Goal: Task Accomplishment & Management: Manage account settings

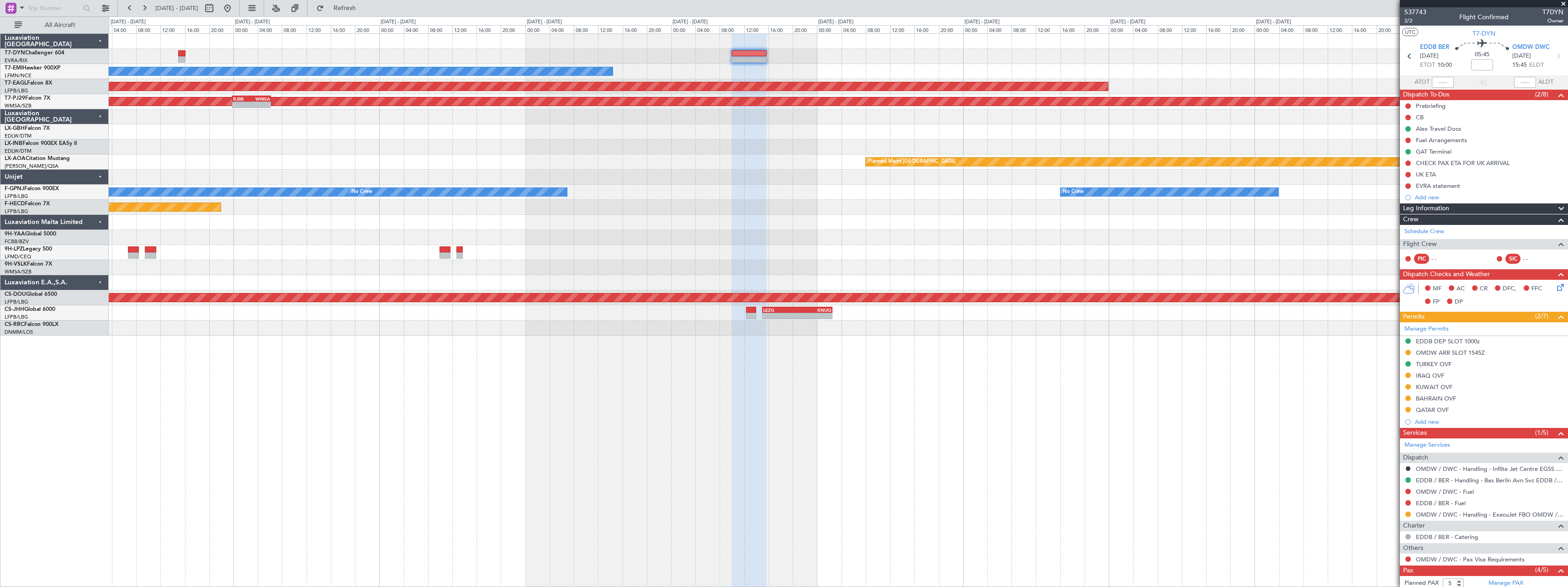
click at [670, 169] on div "No Crew Planned Maint [GEOGRAPHIC_DATA] (Al Maktoum Intl) Planned Maint [GEOGRA…" at bounding box center [838, 185] width 1459 height 301
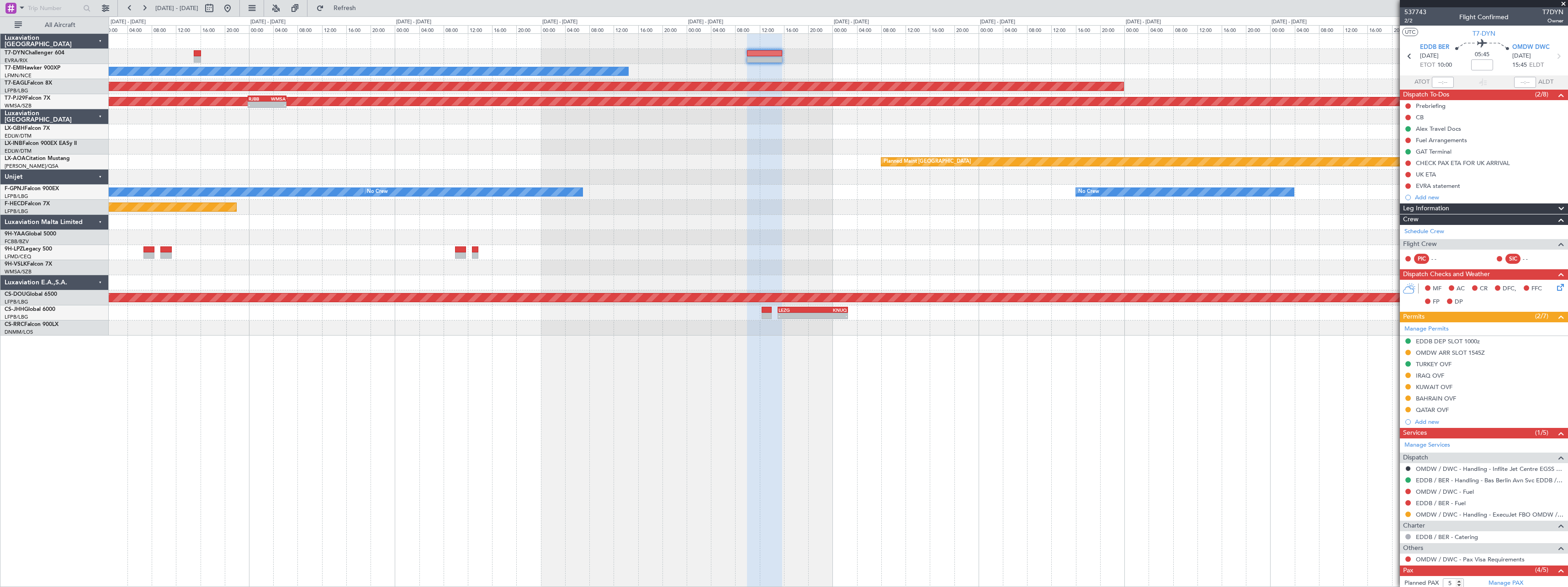
click at [704, 156] on div "No Crew Planned Maint [GEOGRAPHIC_DATA] (Al Maktoum Intl) Planned Maint [GEOGRA…" at bounding box center [838, 185] width 1459 height 301
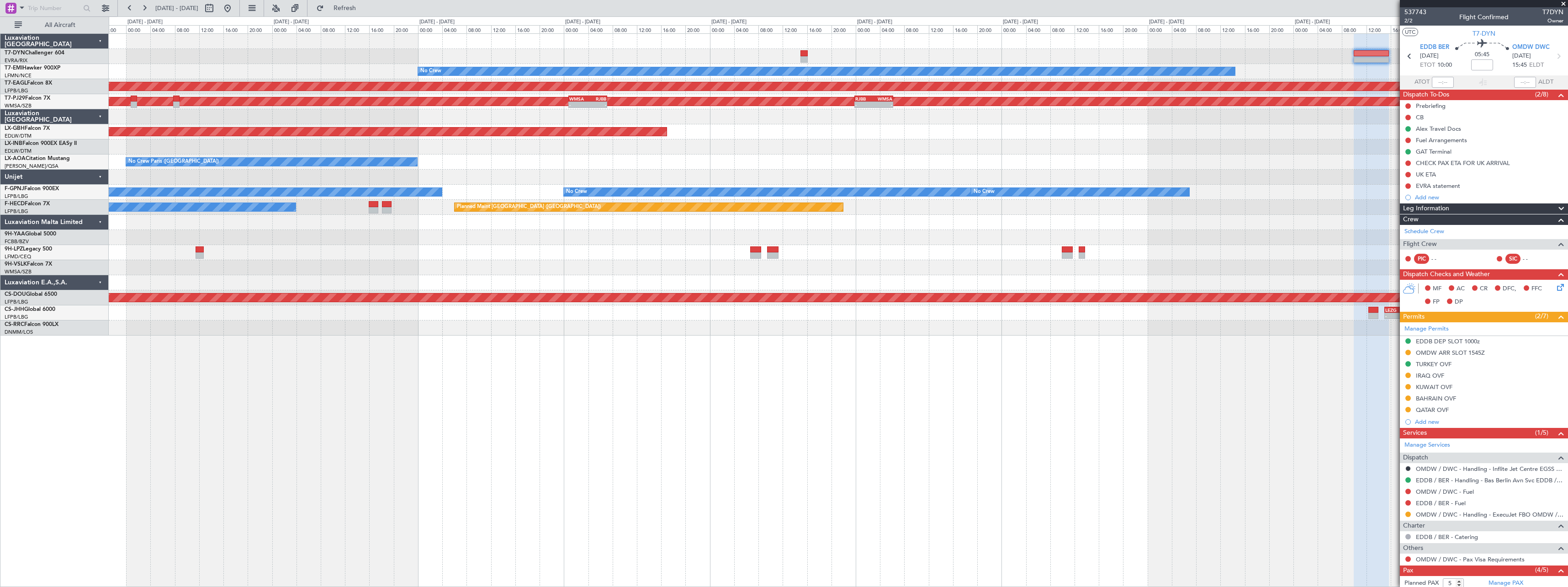
click at [710, 165] on div "No Crew Planned Maint [GEOGRAPHIC_DATA] (Al Maktoum Intl) Planned Maint [GEOGRA…" at bounding box center [838, 185] width 1459 height 301
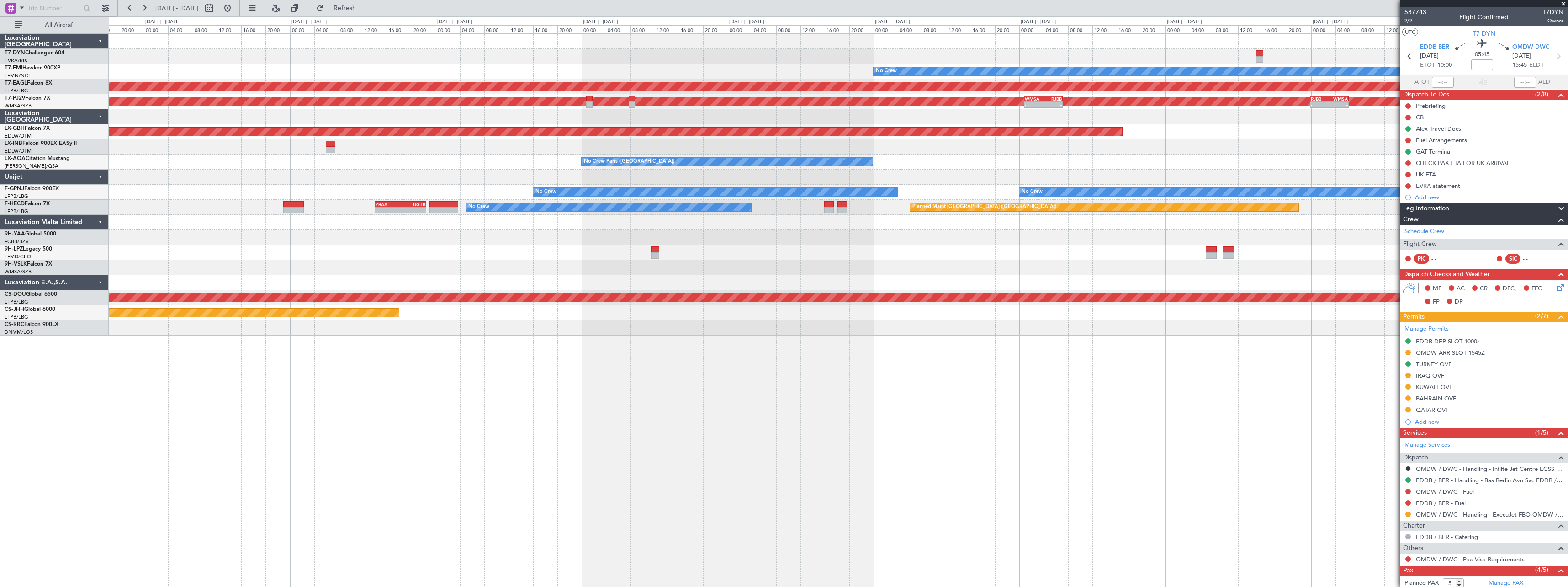
click at [663, 155] on div "No Crew Planned Maint [GEOGRAPHIC_DATA] (Al Maktoum Intl) Planned Maint [GEOGRA…" at bounding box center [838, 185] width 1459 height 301
click at [530, 143] on div "No Crew Planned Maint [GEOGRAPHIC_DATA] (Al Maktoum Intl) Planned Maint [GEOGRA…" at bounding box center [838, 185] width 1459 height 301
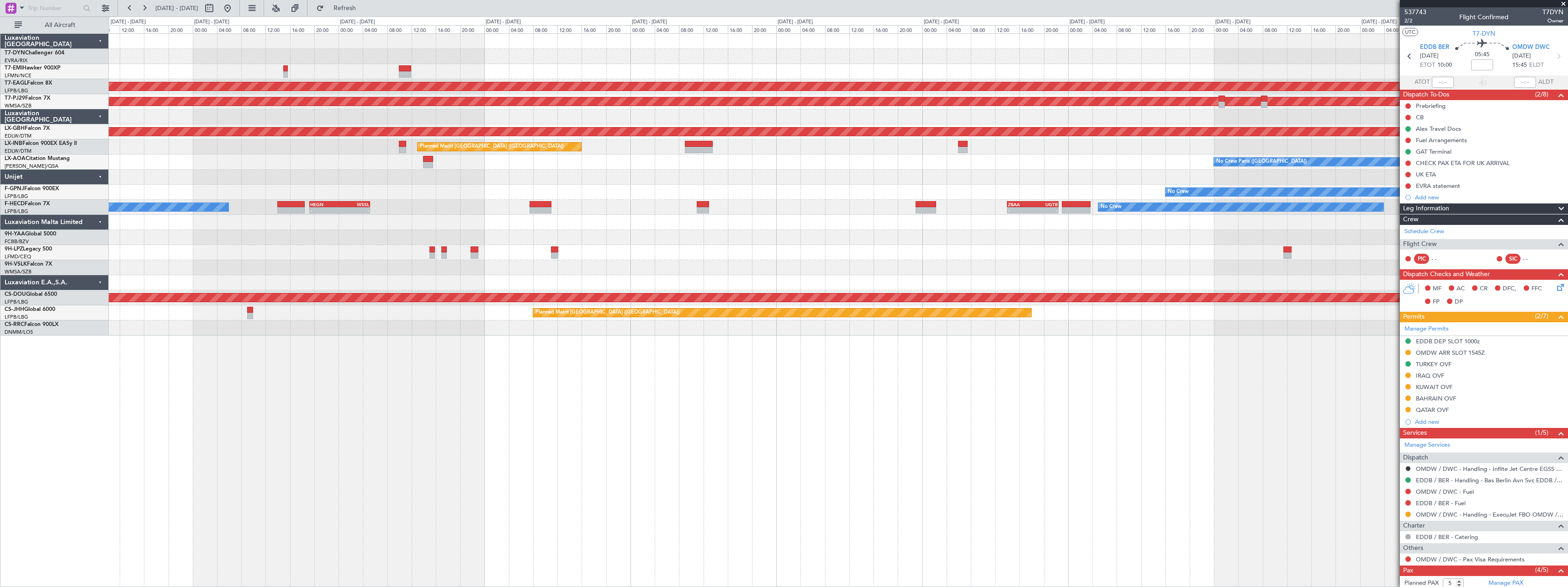
click at [730, 197] on div "No Crew Planned Maint [GEOGRAPHIC_DATA] (Al Maktoum Intl) Planned Maint [GEOGRA…" at bounding box center [838, 185] width 1459 height 301
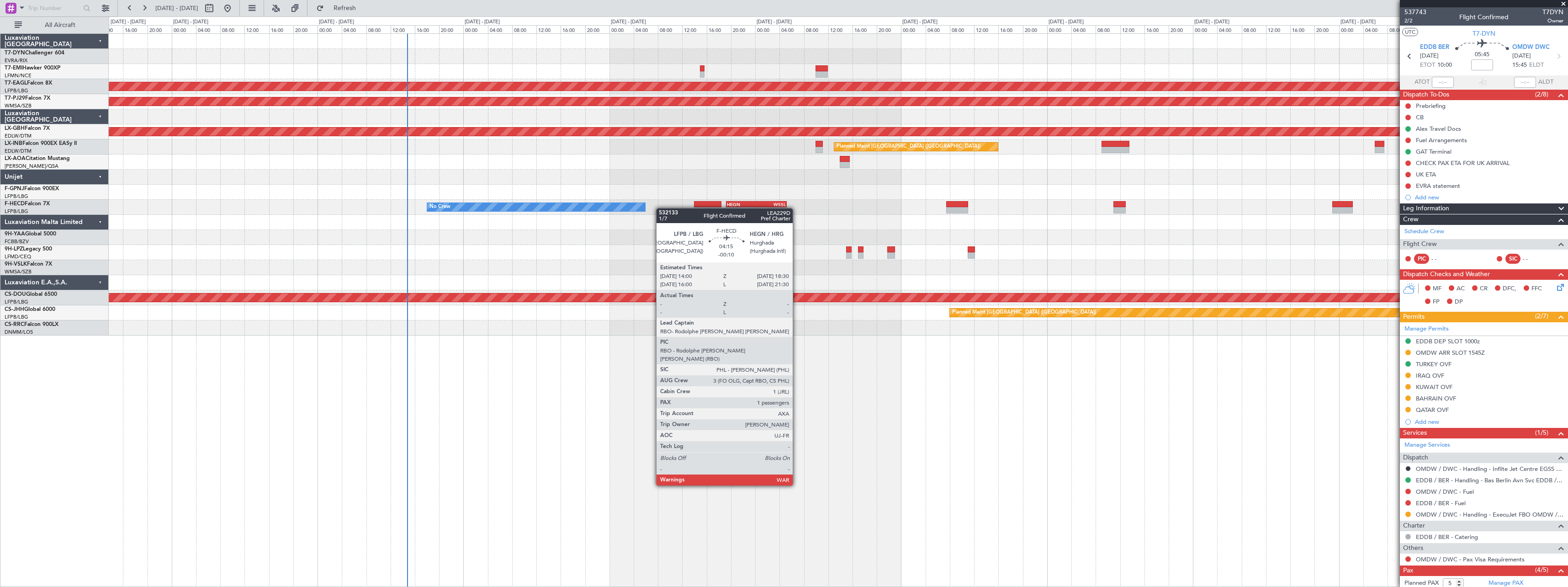
click at [684, 209] on div "No Crew Planned Maint [GEOGRAPHIC_DATA] (Al Maktoum Intl) Planned Maint [GEOGRA…" at bounding box center [838, 185] width 1459 height 301
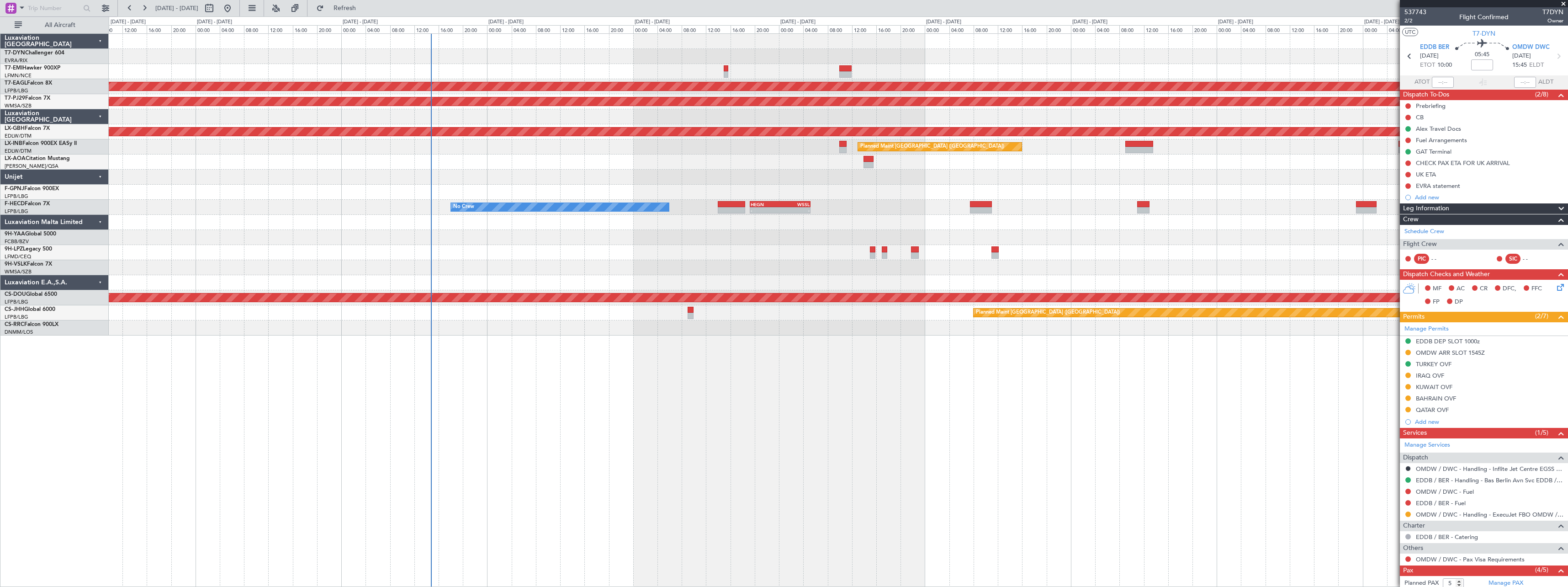
click at [598, 205] on div "Planned Maint Dubai (Al Maktoum Intl) Planned Maint [GEOGRAPHIC_DATA] (Sultan […" at bounding box center [838, 185] width 1459 height 301
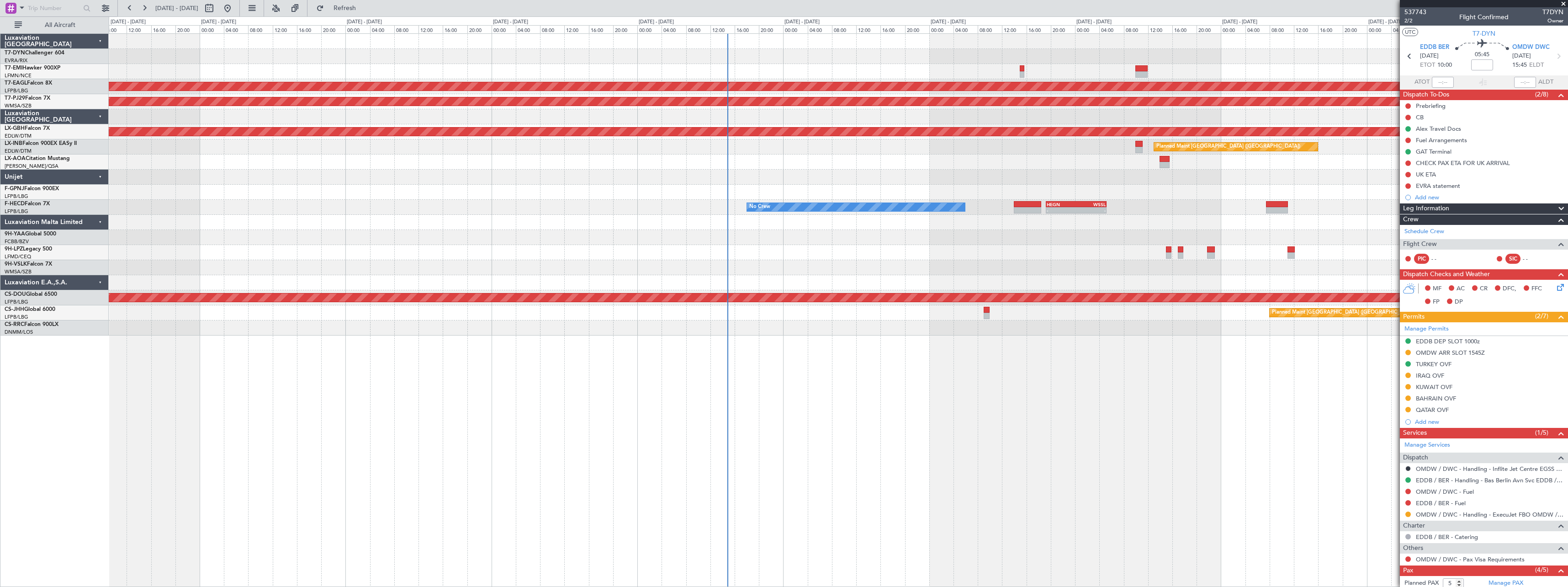
click at [21, 154] on div "Planned Maint Dubai (Al Maktoum Intl) Planned Maint [GEOGRAPHIC_DATA] (Sultan […" at bounding box center [784, 301] width 1568 height 571
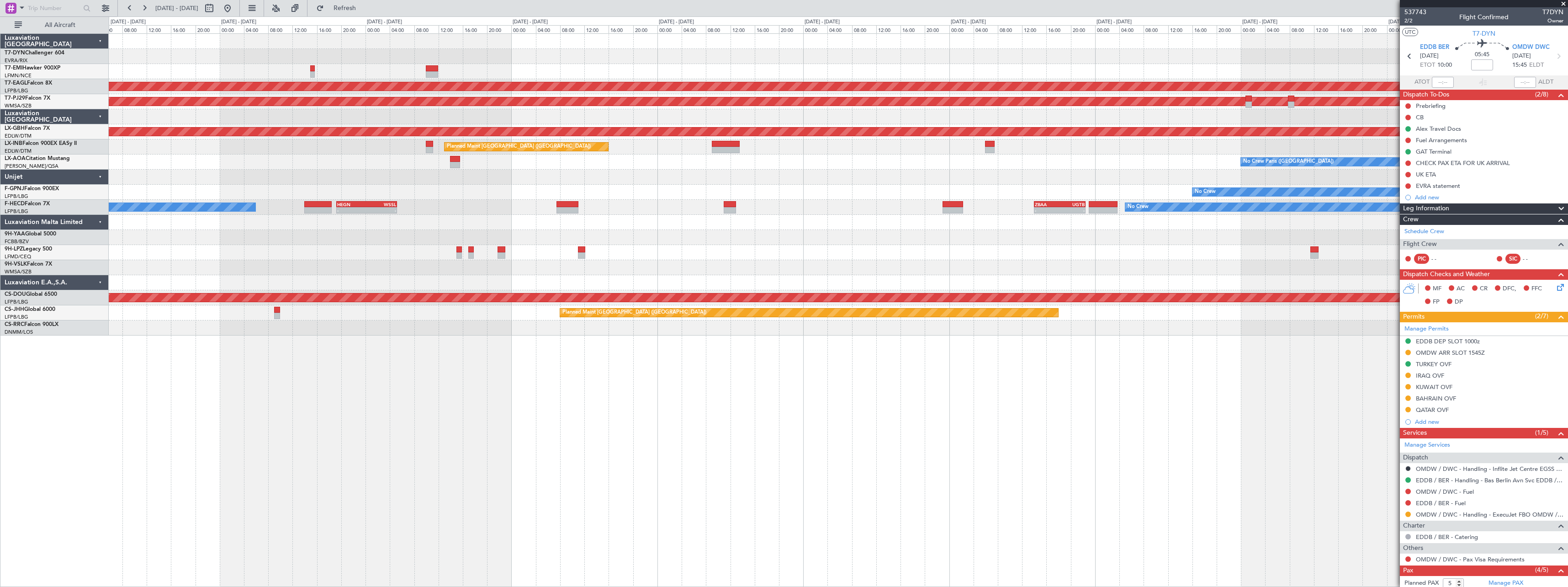
click at [194, 164] on div "No Crew Planned Maint [GEOGRAPHIC_DATA] (Al Maktoum Intl) Planned Maint [GEOGRA…" at bounding box center [838, 185] width 1459 height 301
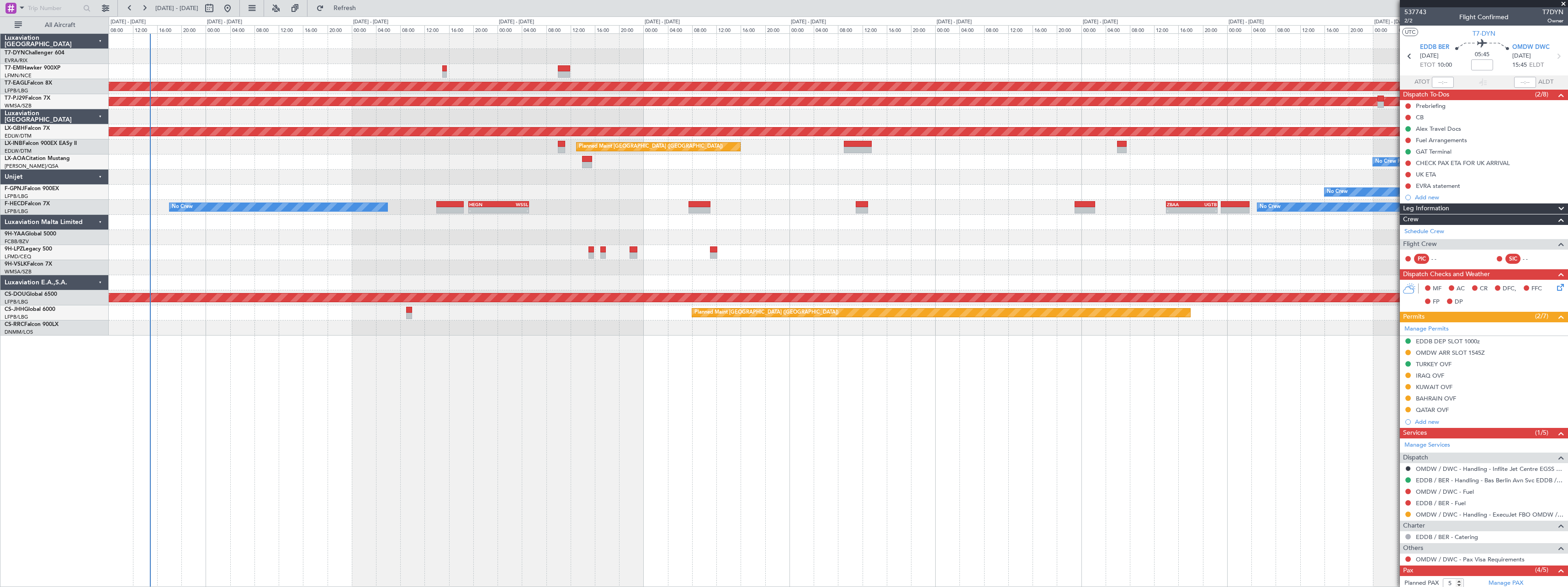
click at [400, 175] on div "No Crew Planned Maint [GEOGRAPHIC_DATA] (Al Maktoum Intl) Planned Maint [GEOGRA…" at bounding box center [838, 185] width 1459 height 301
click at [364, 7] on span "Refreshing..." at bounding box center [345, 8] width 38 height 7
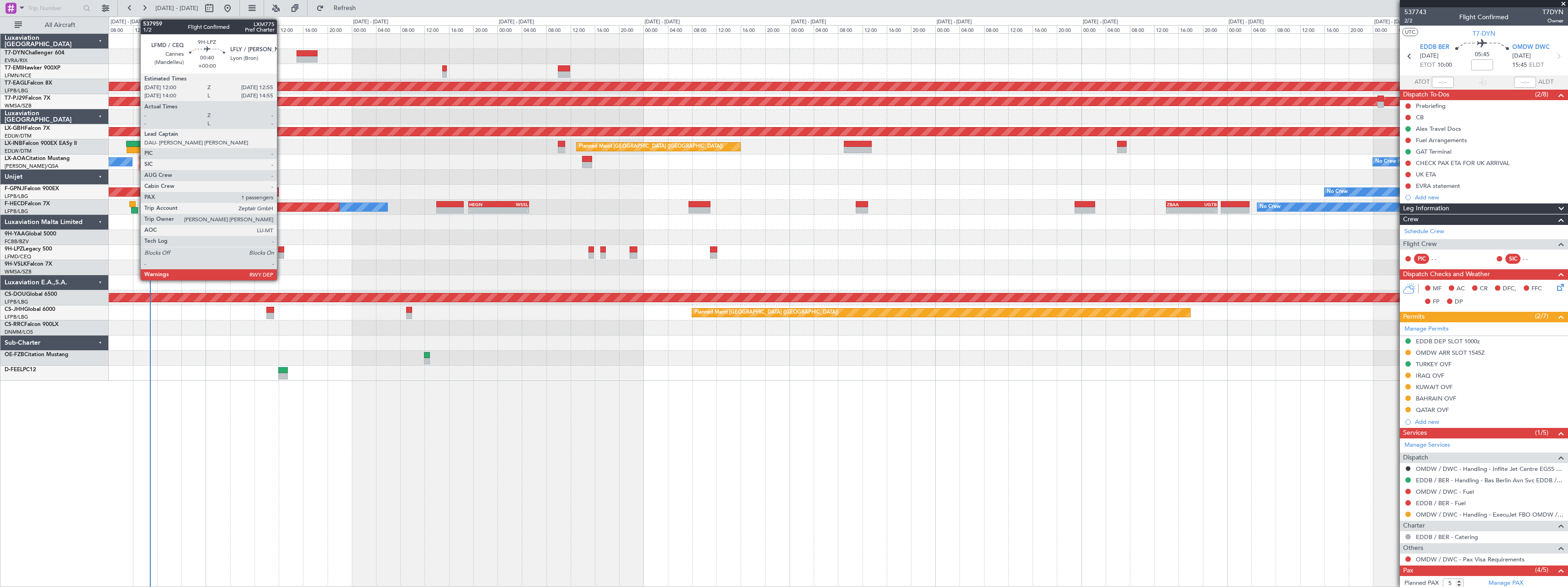
click at [281, 248] on div at bounding box center [281, 250] width 6 height 7
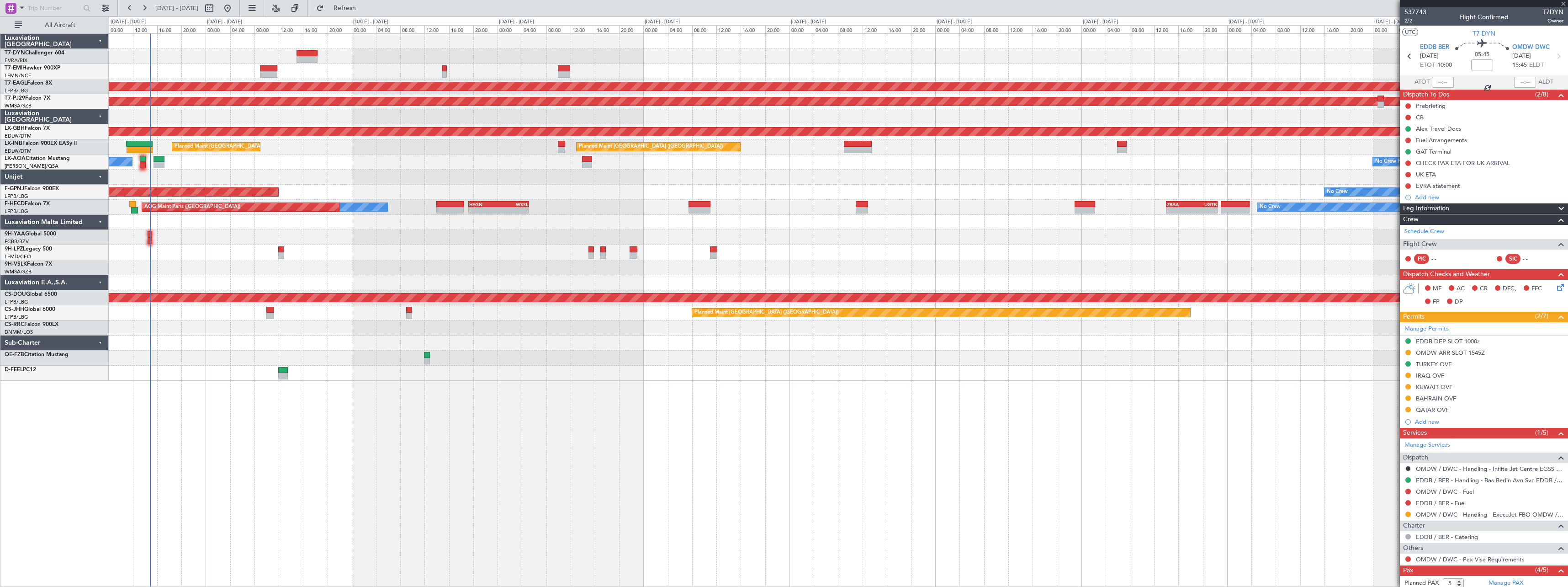
type input "1"
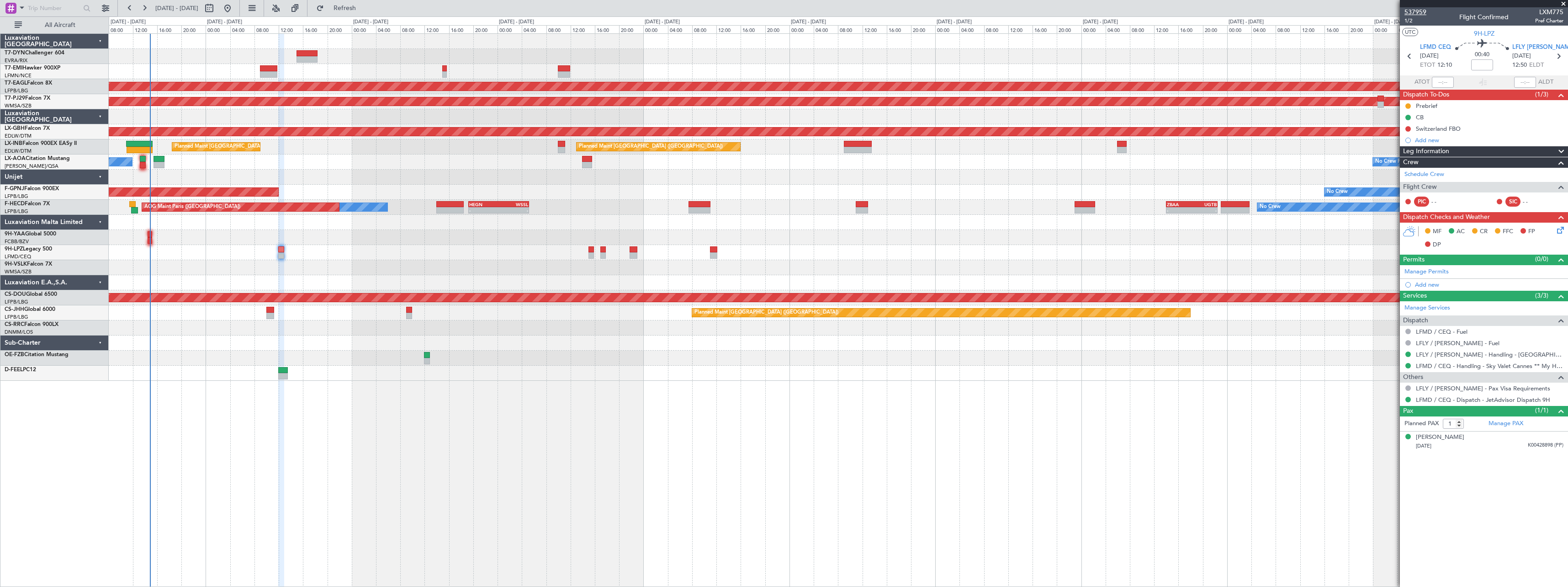
click at [1413, 12] on span "537959" at bounding box center [1415, 12] width 22 height 10
click at [364, 5] on span "Refresh" at bounding box center [345, 8] width 38 height 7
click at [345, 9] on button "Refreshing..." at bounding box center [340, 9] width 55 height 15
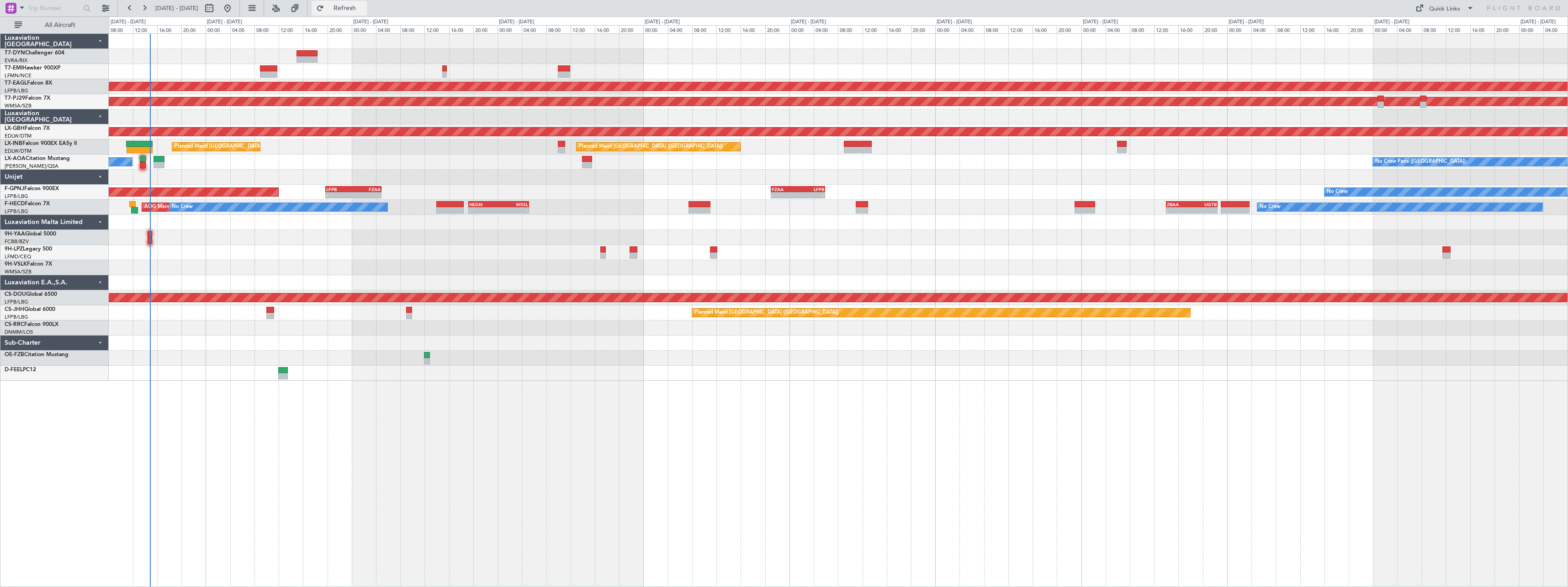
click at [367, 3] on button "Refresh" at bounding box center [340, 9] width 55 height 15
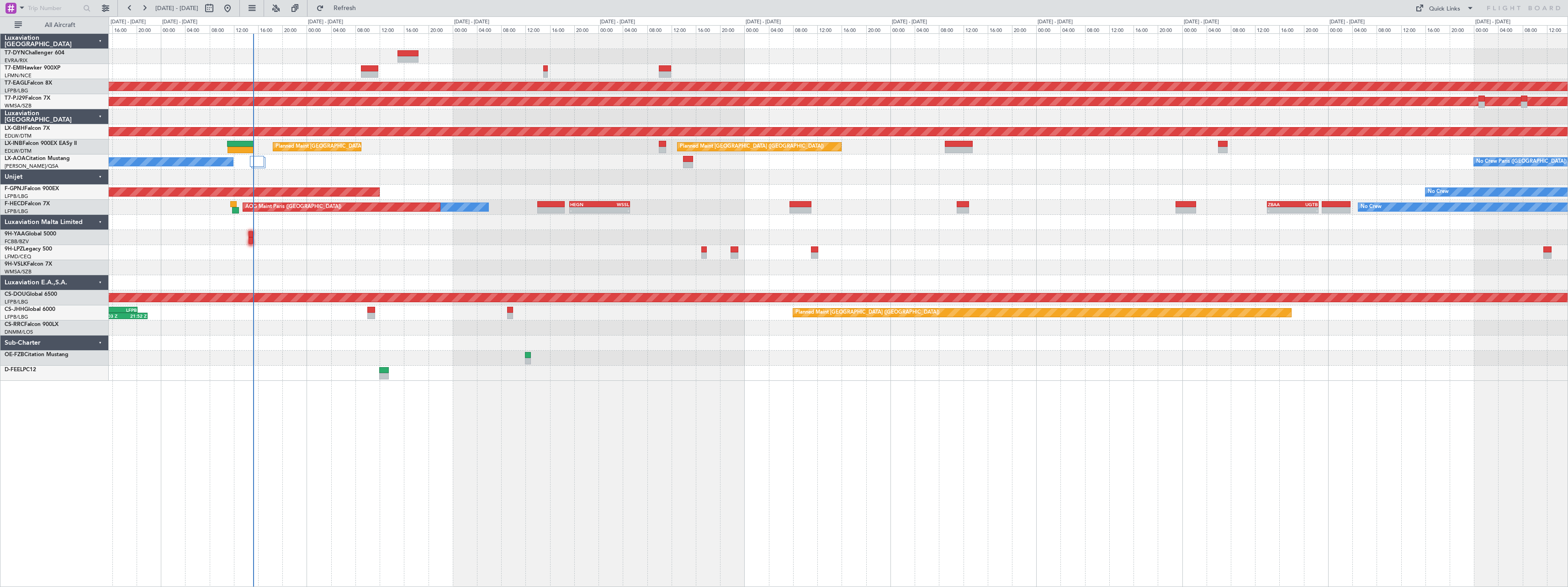
click at [274, 167] on div "No Crew Antwerp ([GEOGRAPHIC_DATA]) No Crew [GEOGRAPHIC_DATA] ([GEOGRAPHIC_DATA…" at bounding box center [838, 162] width 1459 height 15
click at [253, 161] on div at bounding box center [257, 161] width 14 height 11
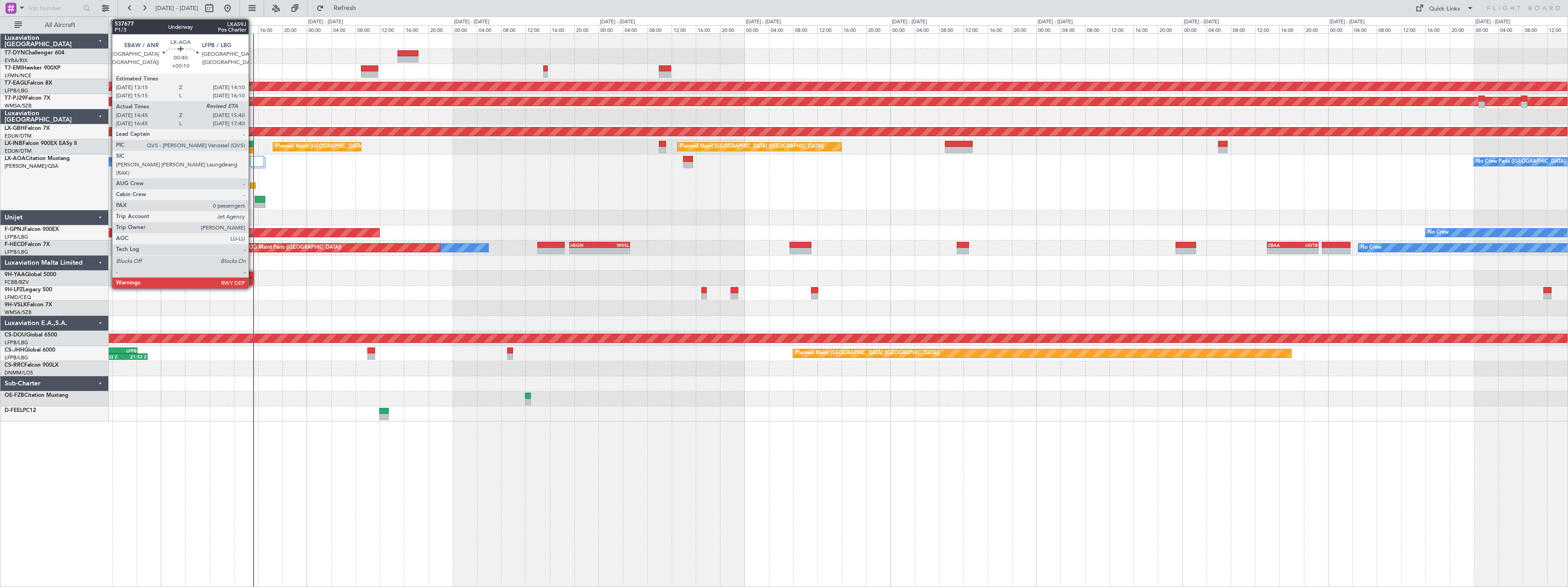
click at [253, 185] on div at bounding box center [253, 185] width 6 height 7
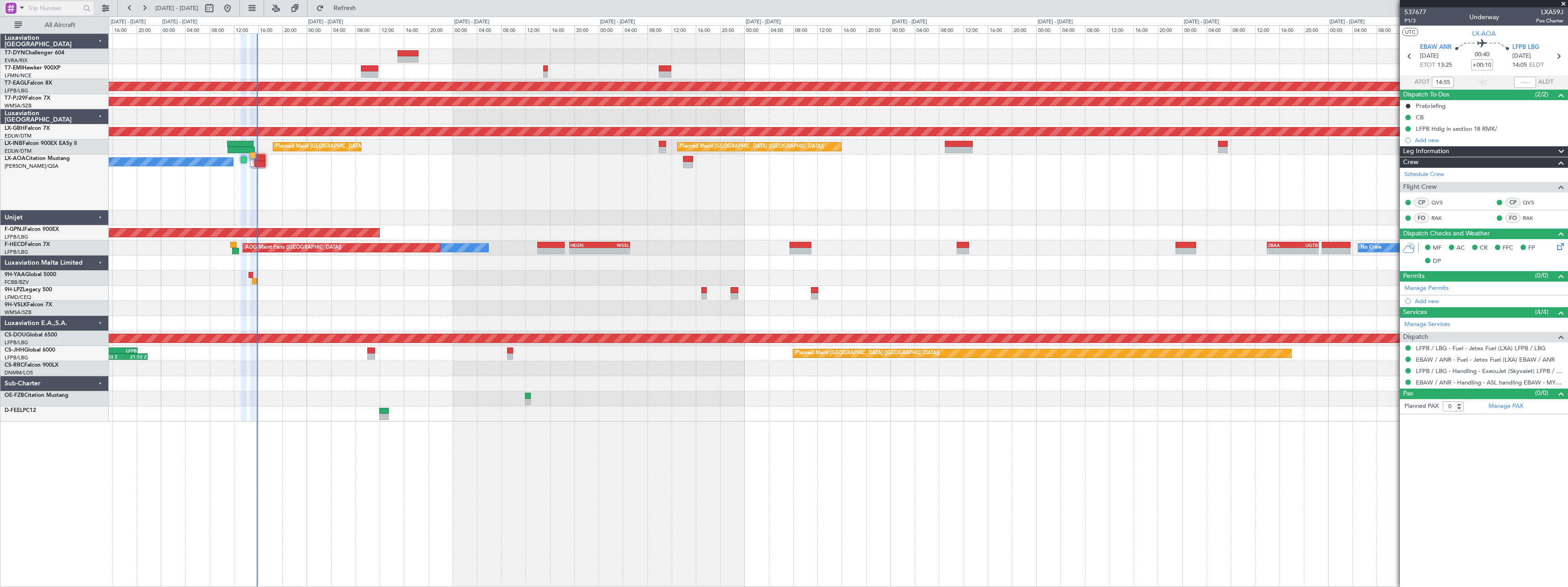
type input "15:40"
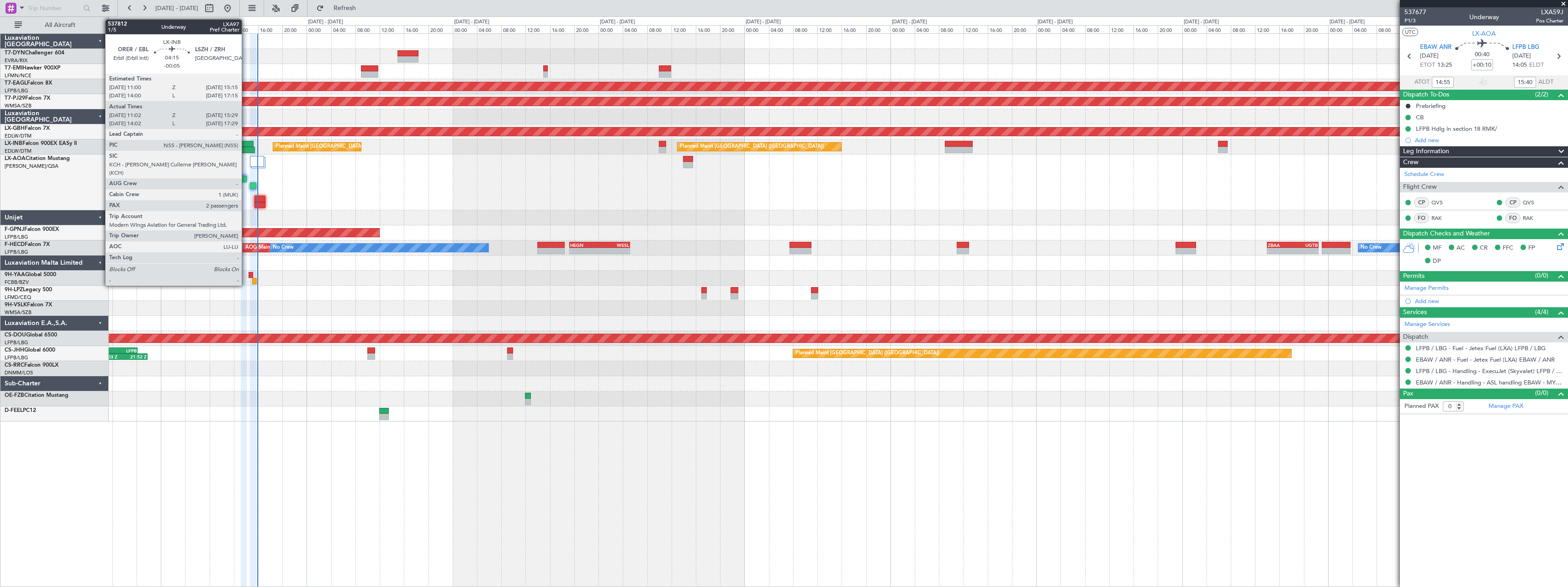
click at [246, 141] on div at bounding box center [240, 144] width 26 height 7
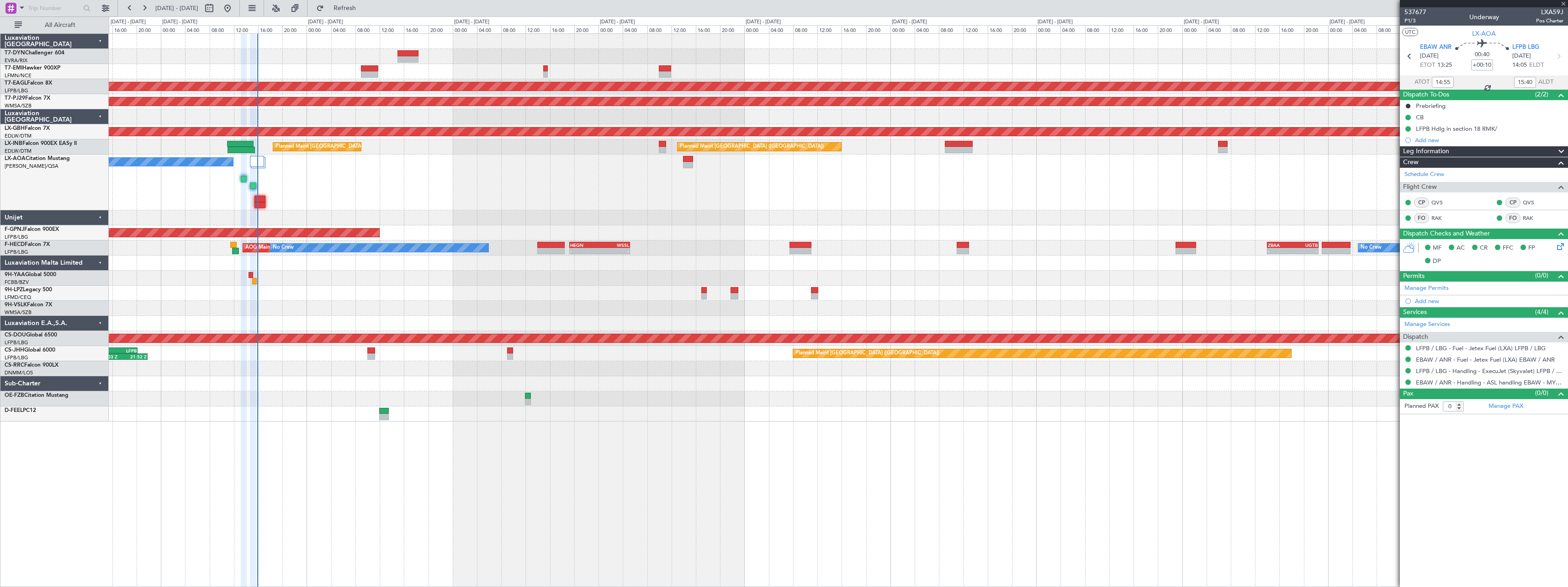
type input "-00:05"
type input "11:02"
type input "15:29"
type input "2"
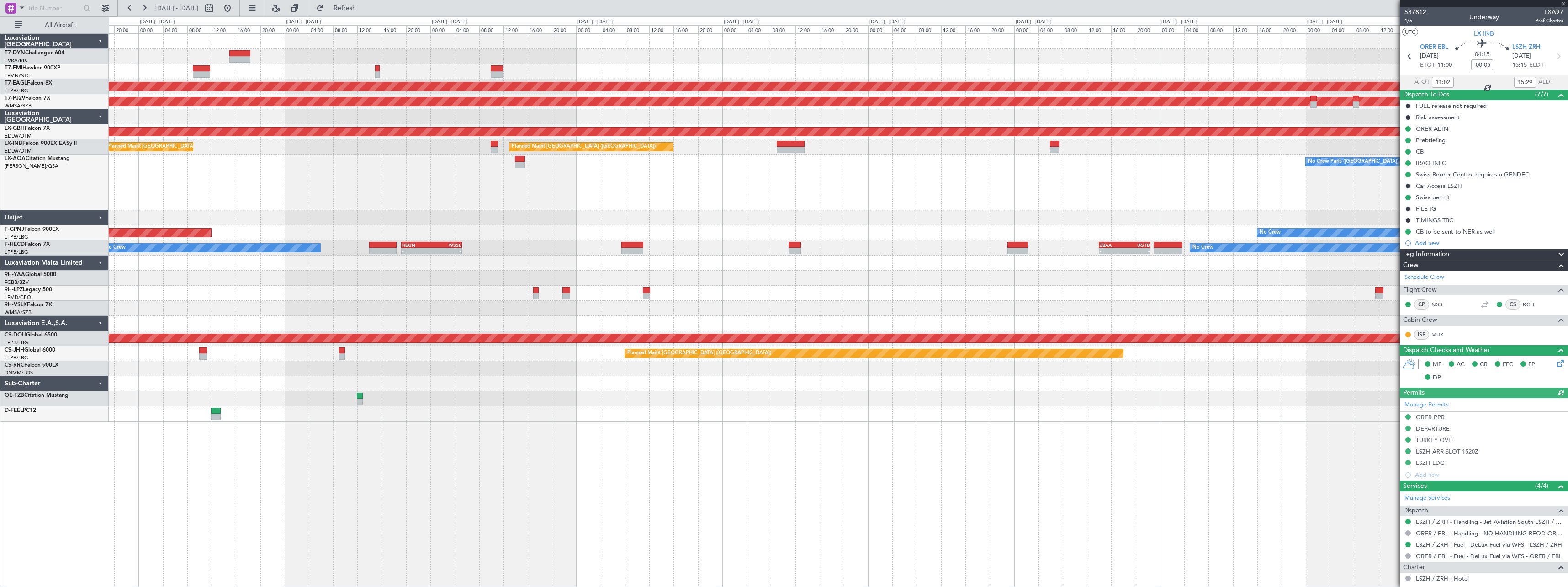
click at [323, 186] on div "No Crew Paris ([GEOGRAPHIC_DATA]) No Crew [GEOGRAPHIC_DATA] ([GEOGRAPHIC_DATA])" at bounding box center [838, 183] width 1459 height 56
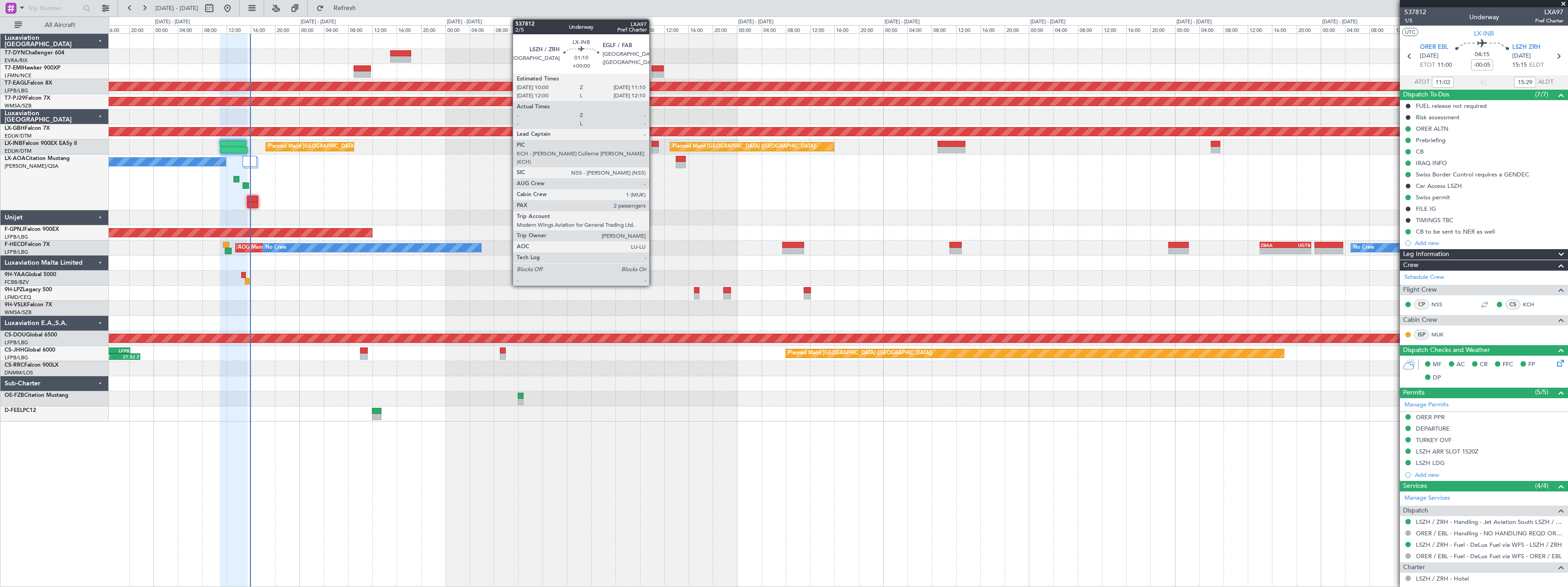
click at [653, 142] on div at bounding box center [655, 144] width 7 height 7
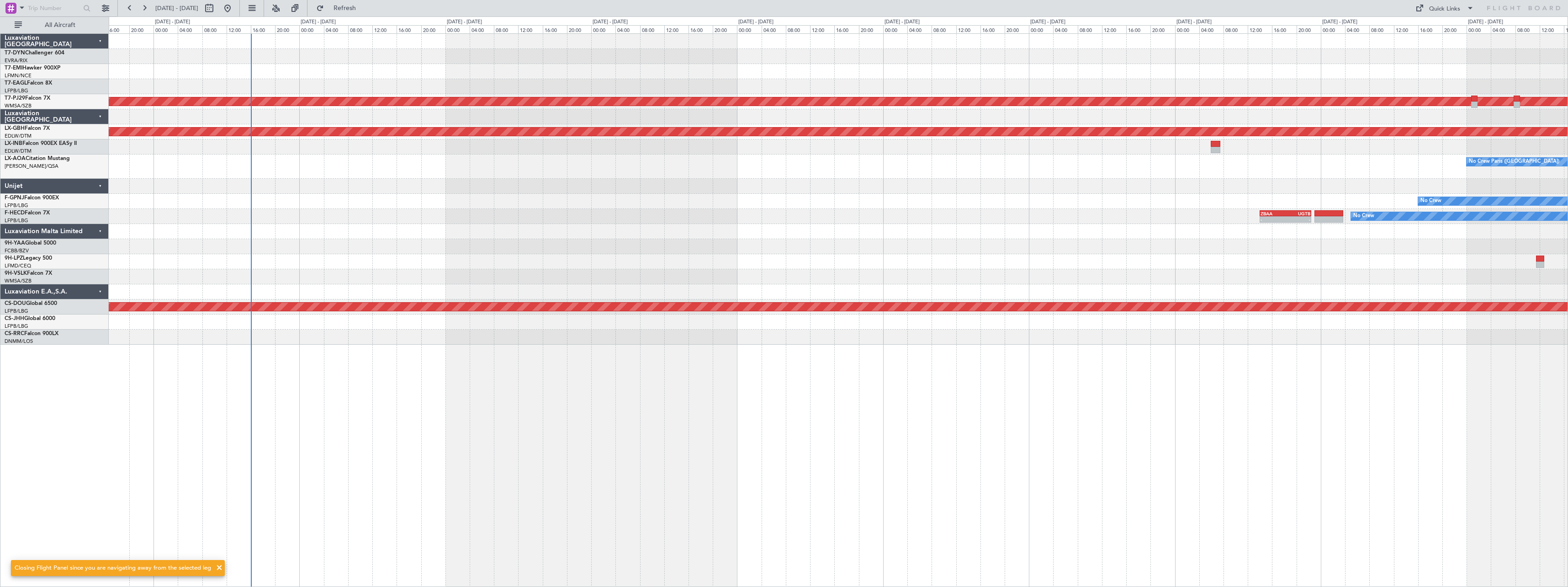
click at [584, 60] on div "No Crew Planned Maint [GEOGRAPHIC_DATA] (Sultan [PERSON_NAME] [PERSON_NAME] - S…" at bounding box center [838, 189] width 1459 height 311
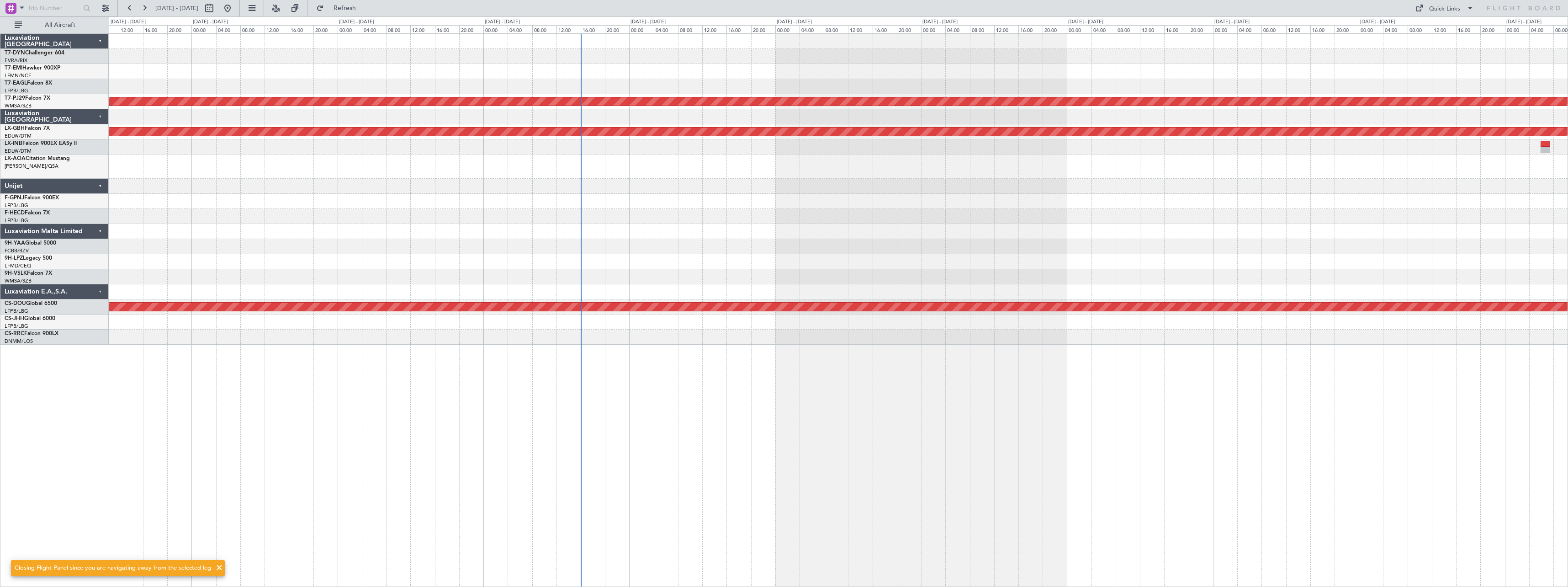
click at [578, 77] on div "Planned Maint [GEOGRAPHIC_DATA] (Sultan [PERSON_NAME] [PERSON_NAME] - Subang) P…" at bounding box center [784, 301] width 1568 height 571
click at [488, 88] on div "Planned Maint [GEOGRAPHIC_DATA] (Sultan [PERSON_NAME] [PERSON_NAME] - Subang) P…" at bounding box center [838, 189] width 1459 height 311
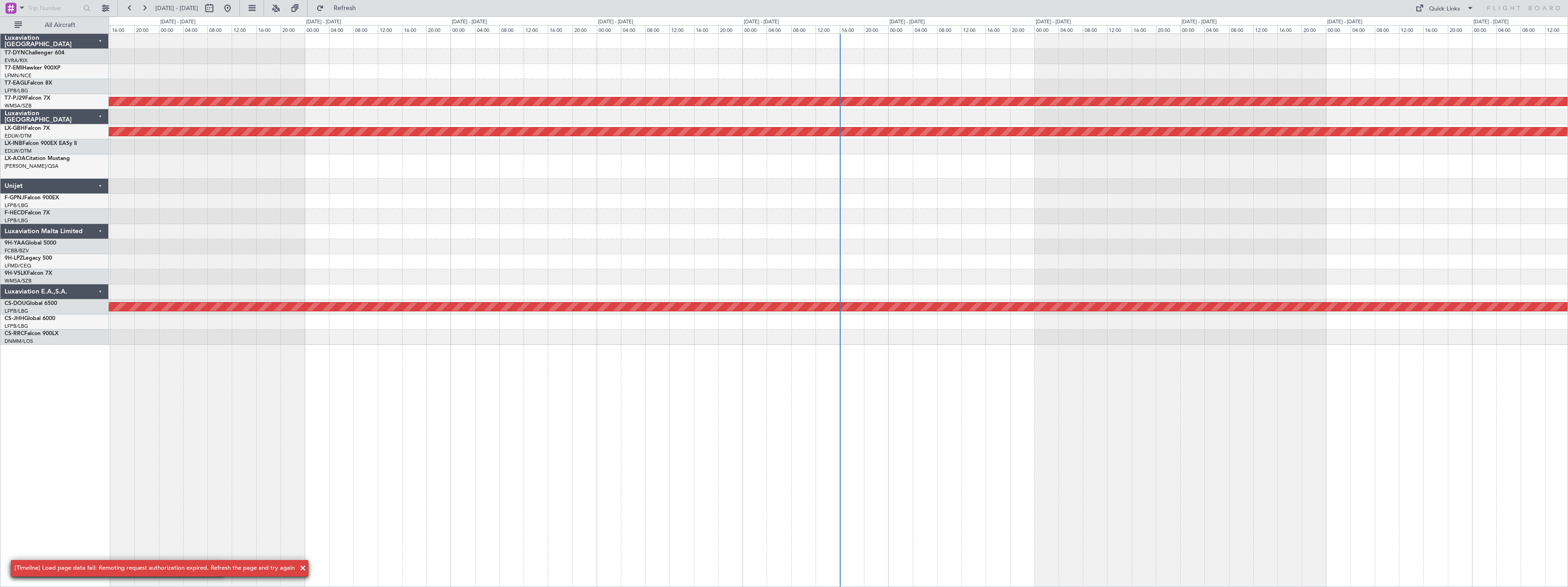
click at [561, 74] on div "Planned Maint [GEOGRAPHIC_DATA] (Sultan [PERSON_NAME] [PERSON_NAME] - Subang) P…" at bounding box center [838, 189] width 1459 height 311
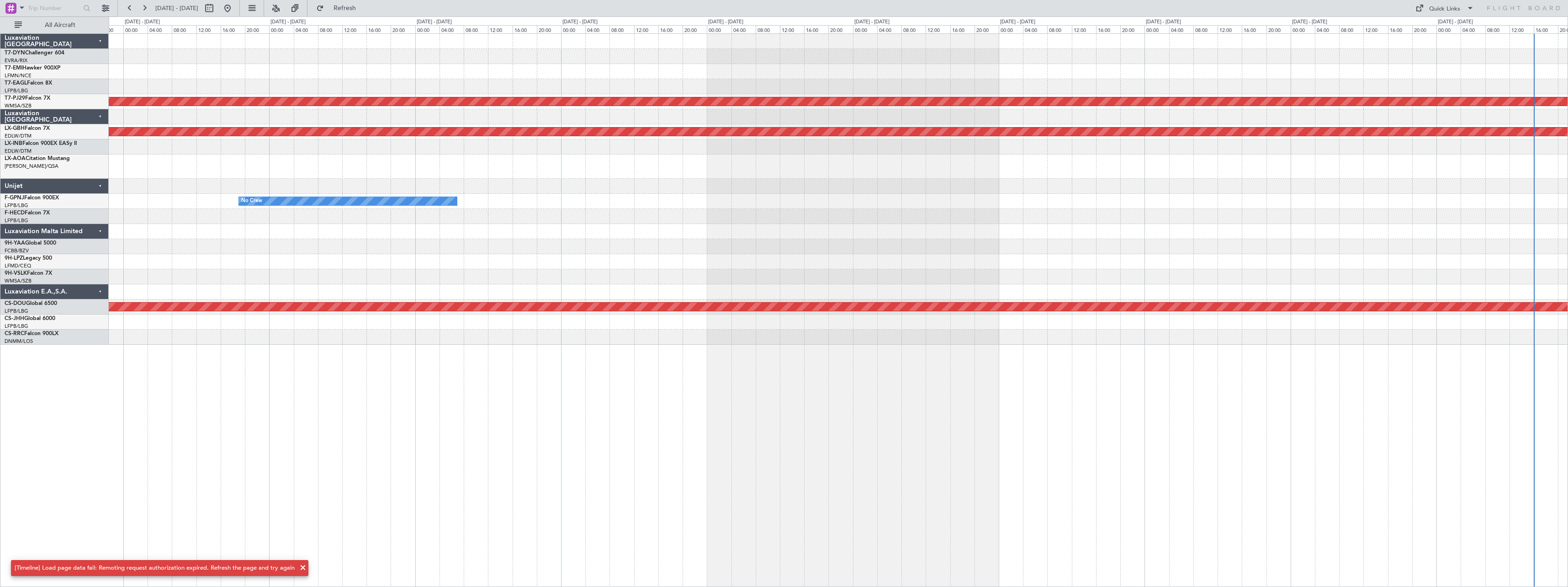
click at [495, 88] on div "Unplanned Maint [GEOGRAPHIC_DATA] ([GEOGRAPHIC_DATA]) Planned Maint [GEOGRAPHIC…" at bounding box center [838, 189] width 1459 height 311
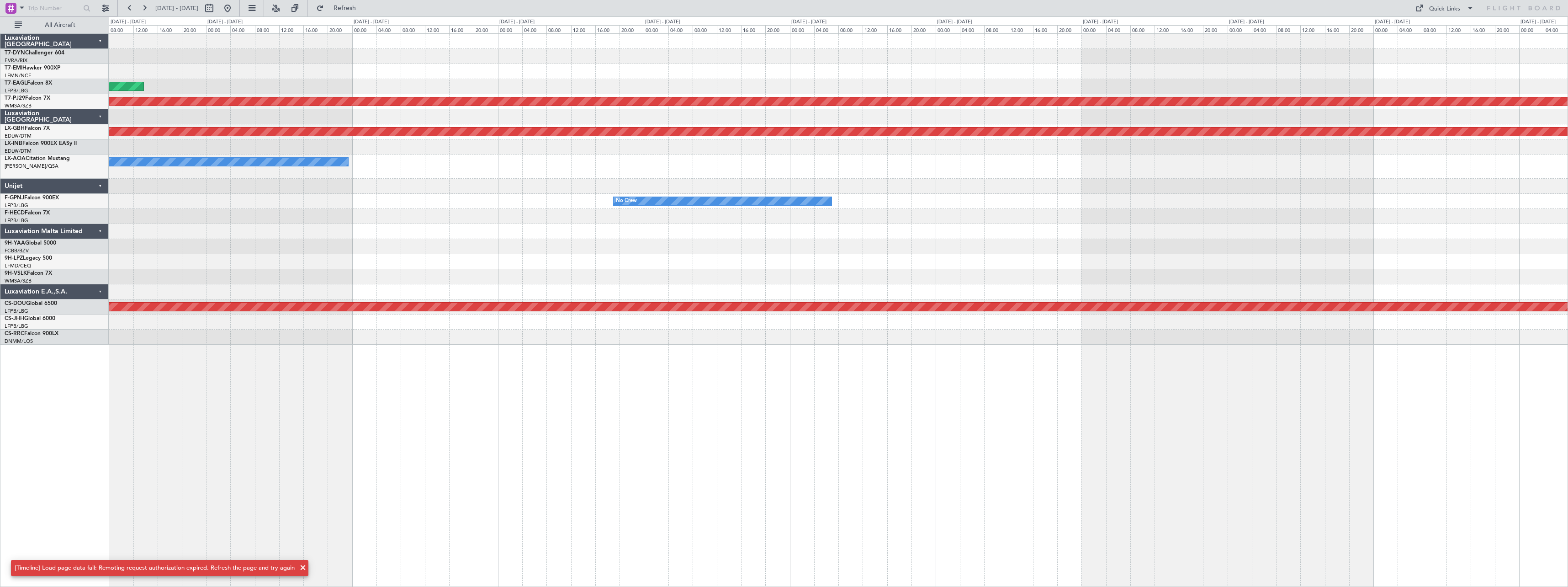
click at [508, 58] on div "Unplanned Maint [GEOGRAPHIC_DATA] ([GEOGRAPHIC_DATA]) Planned Maint [GEOGRAPHIC…" at bounding box center [838, 189] width 1459 height 311
click at [426, 91] on div "Unplanned Maint [GEOGRAPHIC_DATA] ([GEOGRAPHIC_DATA]) Planned Maint [GEOGRAPHIC…" at bounding box center [784, 301] width 1568 height 571
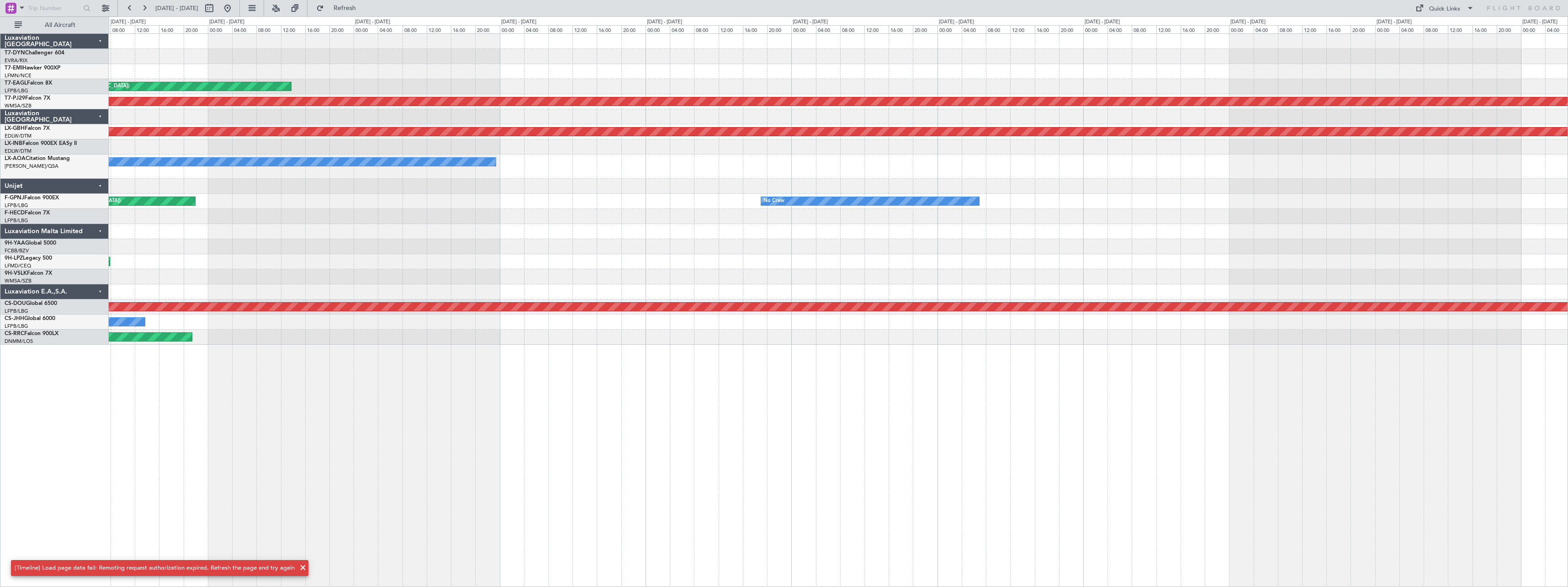
click at [467, 76] on div at bounding box center [838, 71] width 1459 height 15
drag, startPoint x: 71, startPoint y: 29, endPoint x: 320, endPoint y: 33, distance: 249.0
click at [320, 33] on fb-flight-board "[DATE] - [DATE] Refresh Quick Links All Aircraft Unplanned Maint [GEOGRAPHIC_DA…" at bounding box center [784, 297] width 1568 height 580
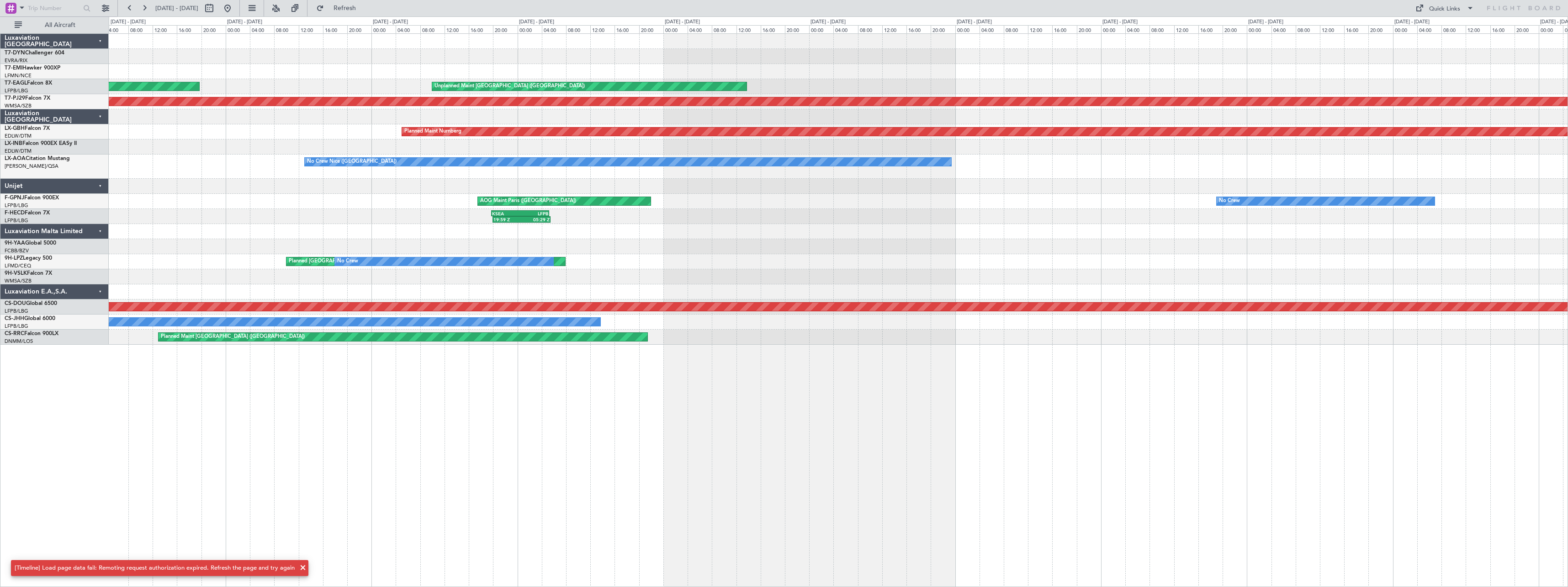
click at [665, 67] on div "Unplanned Maint [GEOGRAPHIC_DATA] ([GEOGRAPHIC_DATA]) Planned Maint [US_STATE] …" at bounding box center [838, 189] width 1459 height 311
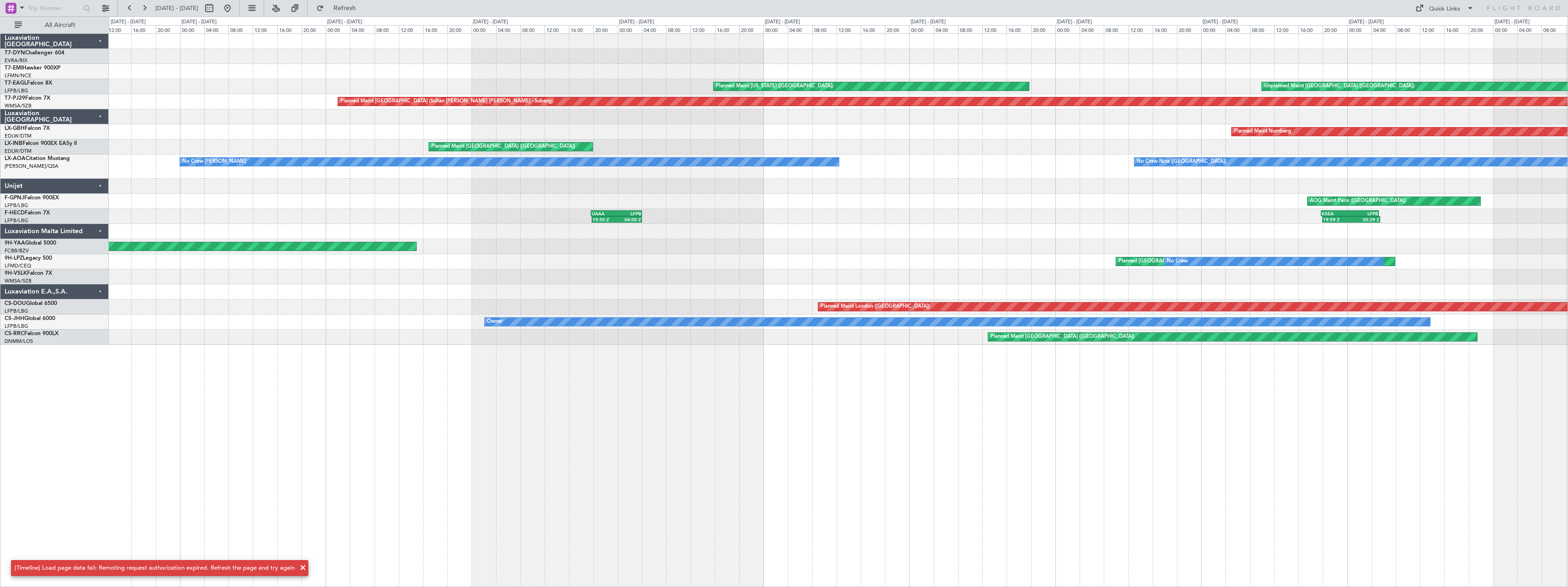
click at [762, 64] on div "Unplanned Maint [GEOGRAPHIC_DATA] ([GEOGRAPHIC_DATA]) Planned Maint [US_STATE] …" at bounding box center [838, 189] width 1459 height 311
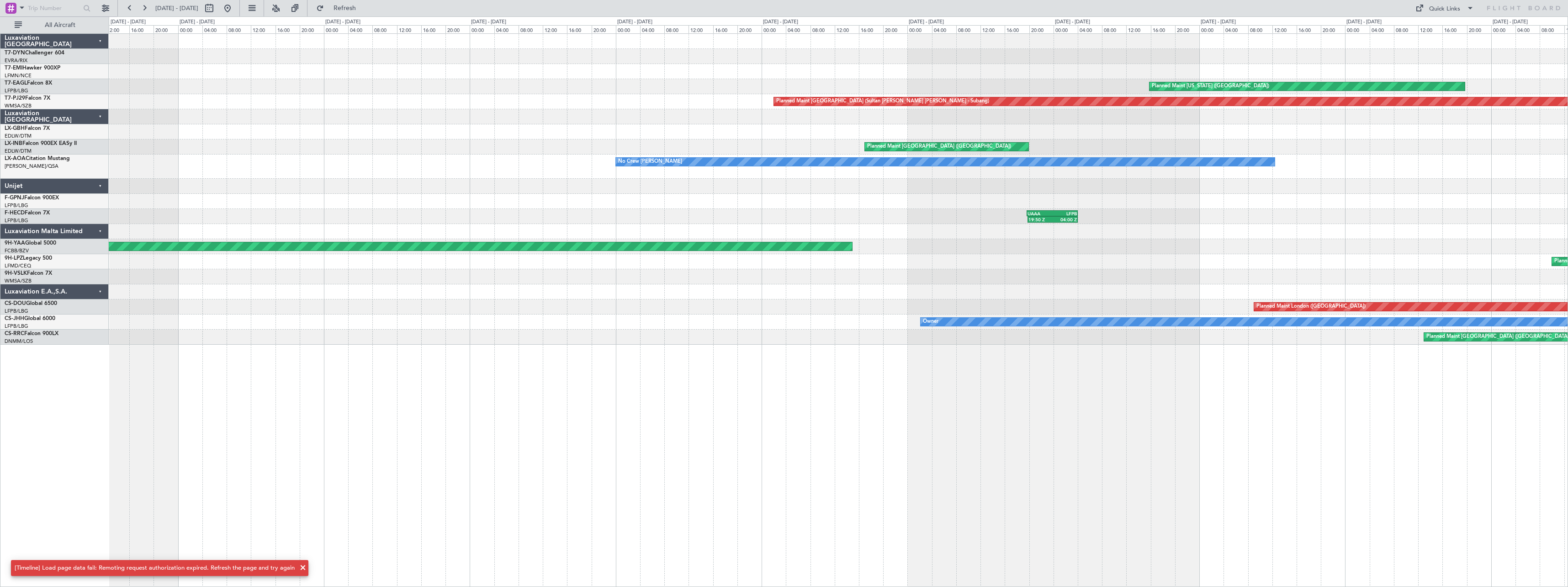
click at [759, 75] on div "Planned Maint [US_STATE] ([GEOGRAPHIC_DATA]) Unplanned Maint [GEOGRAPHIC_DATA] …" at bounding box center [838, 189] width 1459 height 311
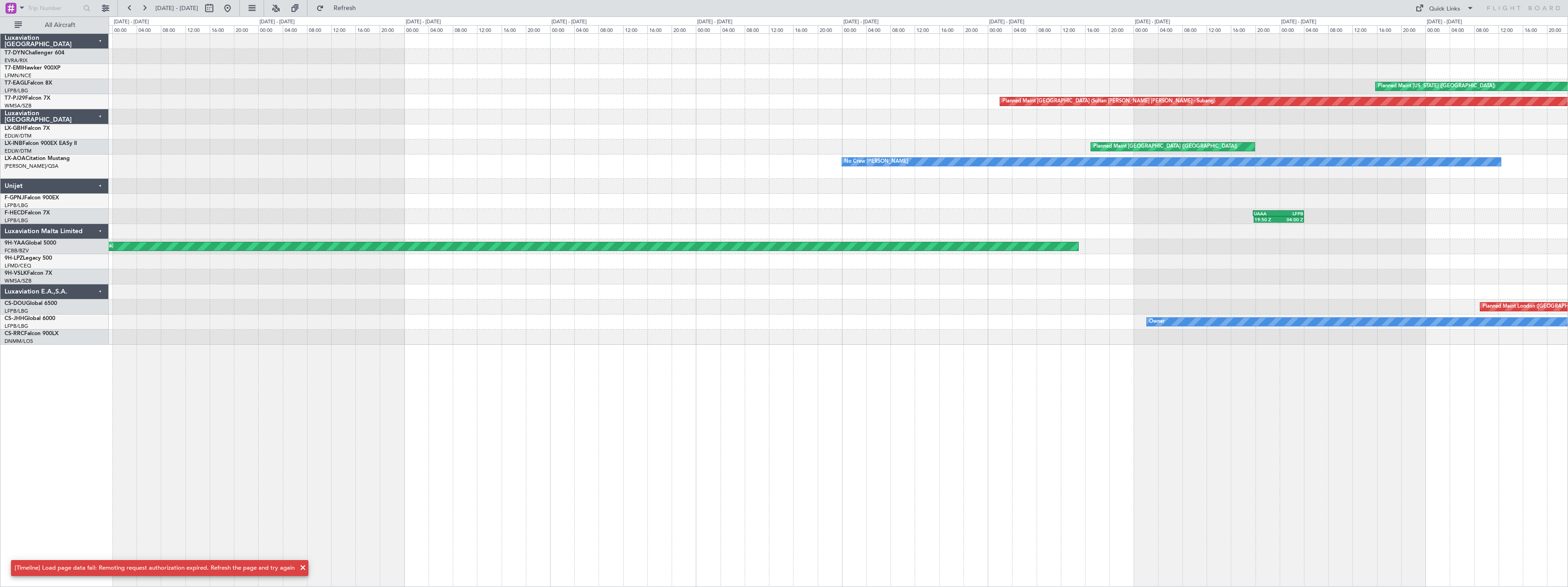
click at [688, 98] on div "Planned Maint [US_STATE] ([GEOGRAPHIC_DATA]) Unplanned Maint [GEOGRAPHIC_DATA] …" at bounding box center [838, 189] width 1459 height 311
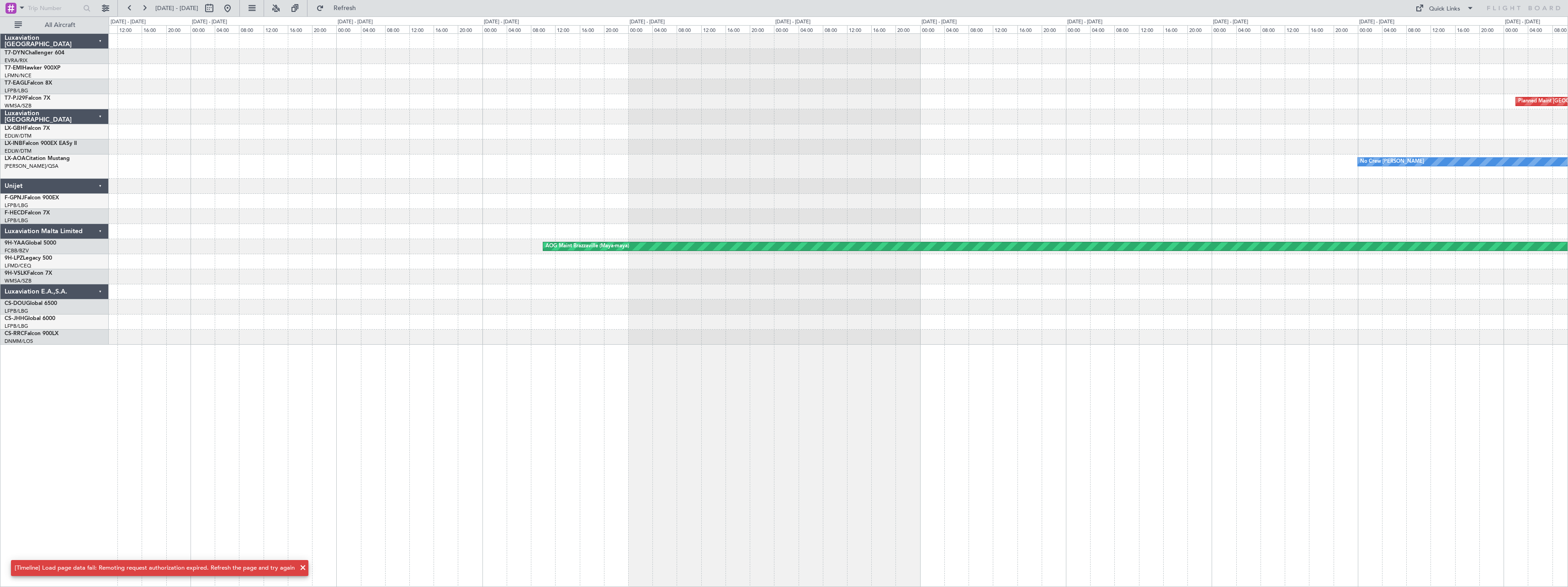
click at [631, 89] on div "Planned Maint [US_STATE] ([GEOGRAPHIC_DATA]) Planned Maint [GEOGRAPHIC_DATA] (S…" at bounding box center [838, 189] width 1459 height 311
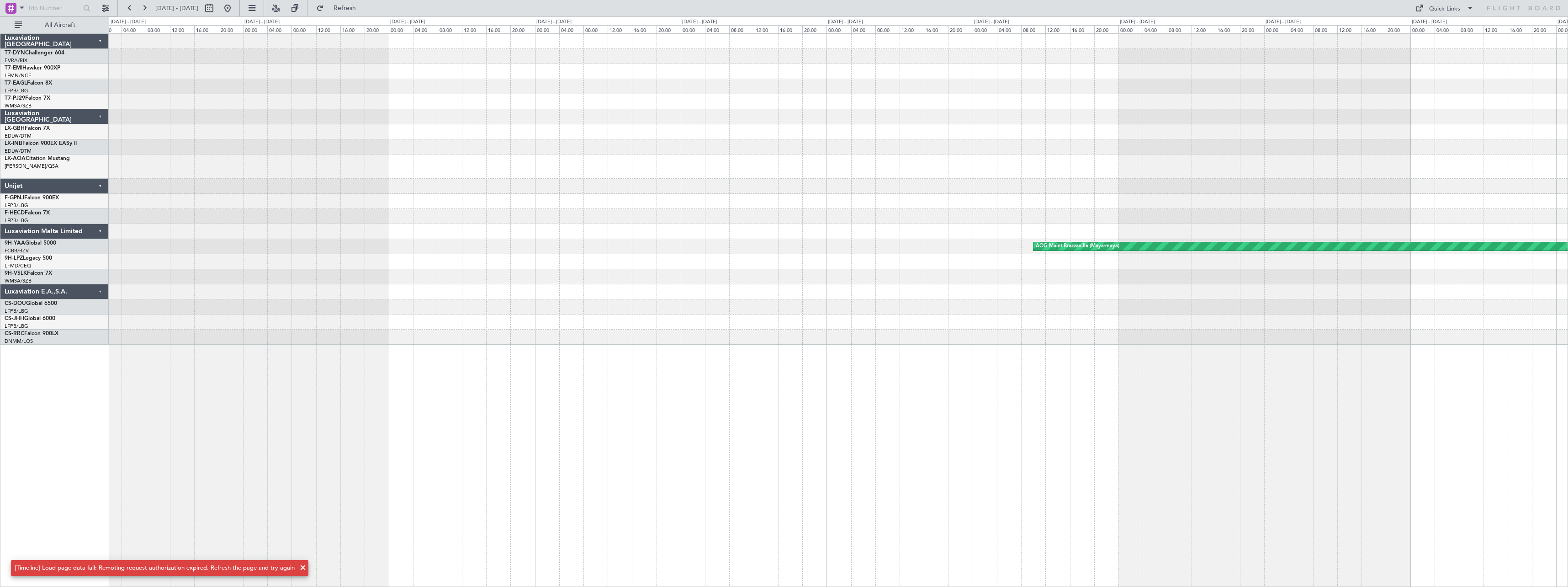
click at [651, 95] on div "No Crew [PERSON_NAME] AOG [GEOGRAPHIC_DATA] (Maya-maya)" at bounding box center [838, 189] width 1459 height 311
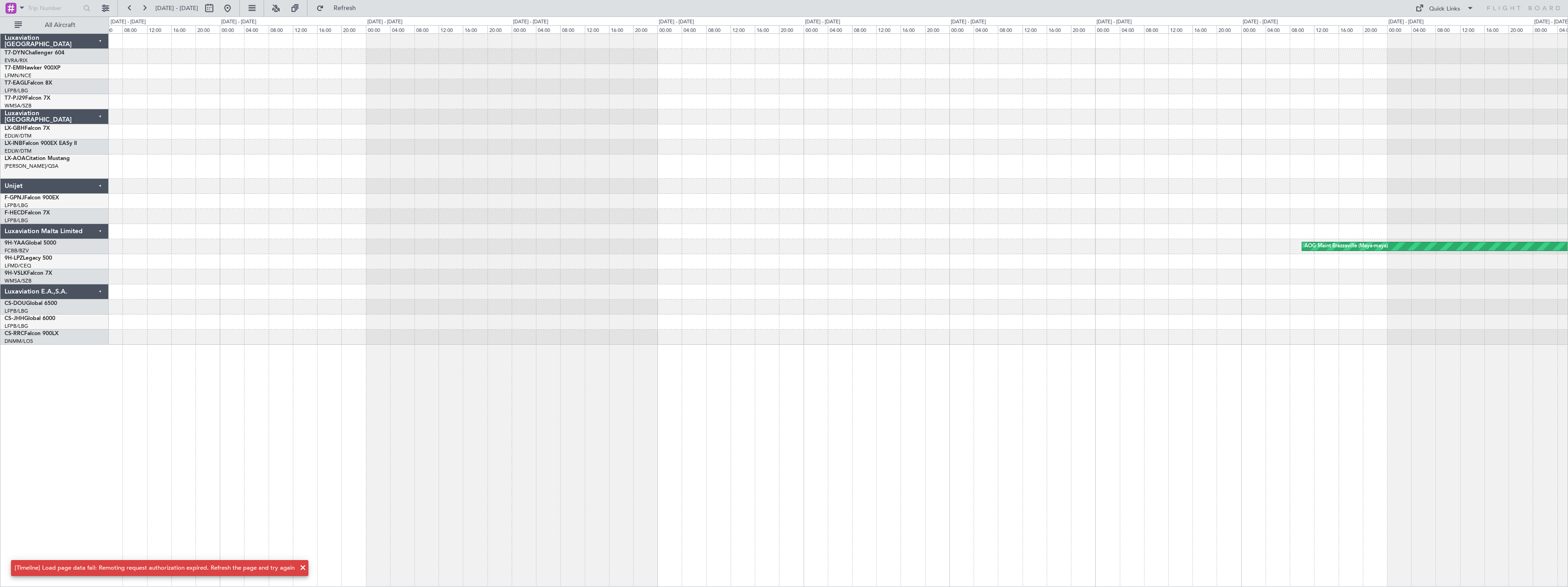
click at [561, 104] on div "AOG Maint Brazzaville (Maya-maya)" at bounding box center [838, 189] width 1459 height 311
click at [537, 106] on div "AOG Maint Brazzaville (Maya-maya)" at bounding box center [838, 189] width 1459 height 311
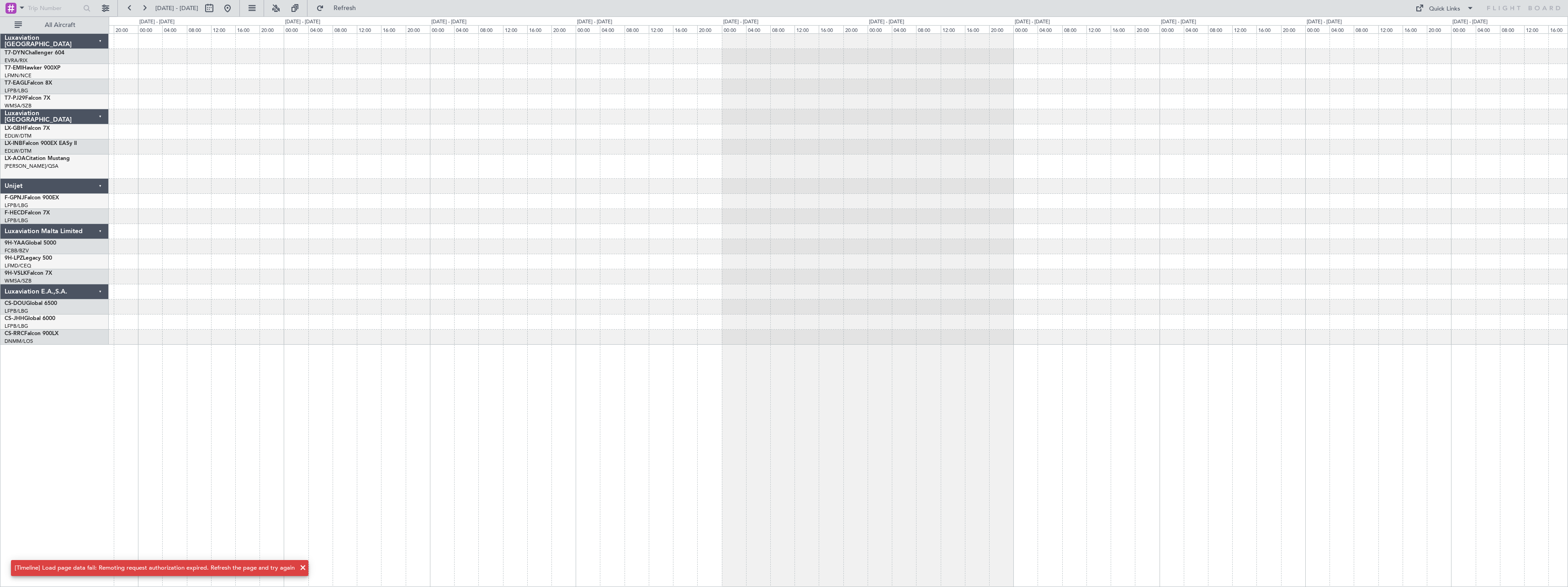
click at [432, 67] on div at bounding box center [838, 71] width 1459 height 15
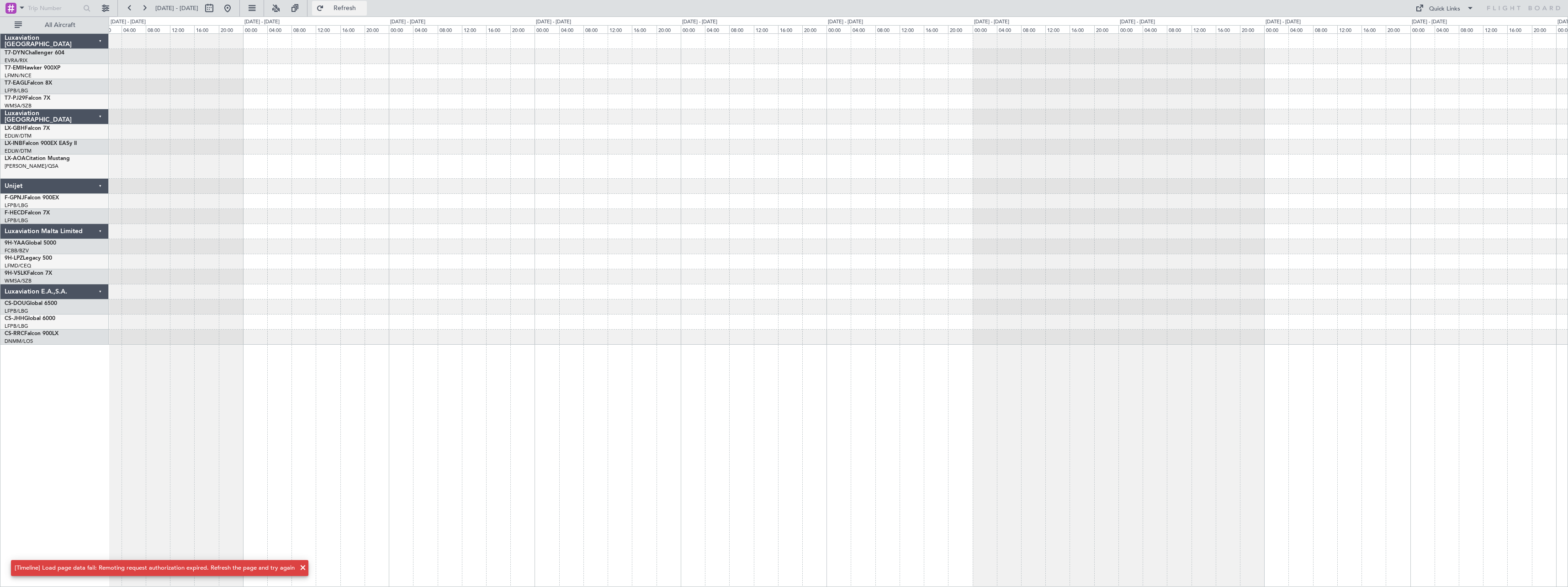
click at [364, 9] on span "Refresh" at bounding box center [345, 8] width 38 height 7
click at [298, 564] on span at bounding box center [303, 568] width 11 height 11
click at [364, 7] on span "Refresh" at bounding box center [345, 8] width 38 height 7
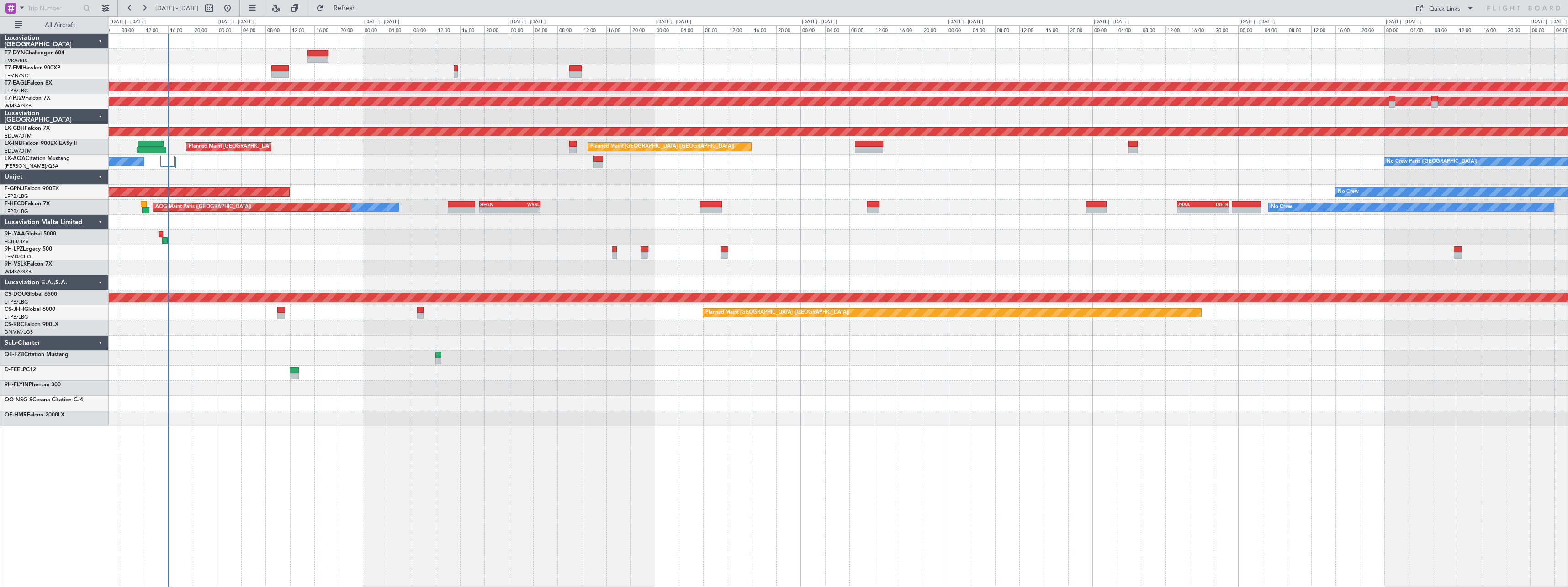
click at [359, 193] on div "No Crew Planned Maint [GEOGRAPHIC_DATA] (Al Maktoum Intl) Planned Maint [GEOGRA…" at bounding box center [838, 230] width 1459 height 392
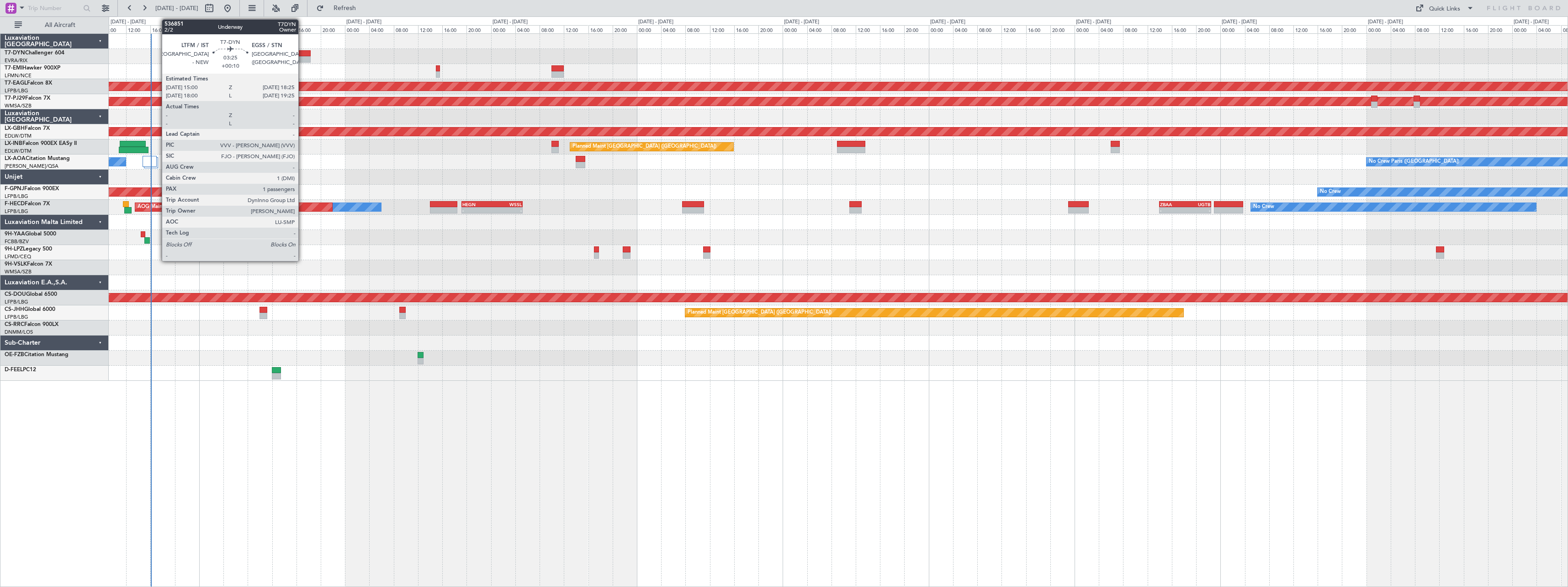
click at [303, 52] on div at bounding box center [300, 54] width 21 height 7
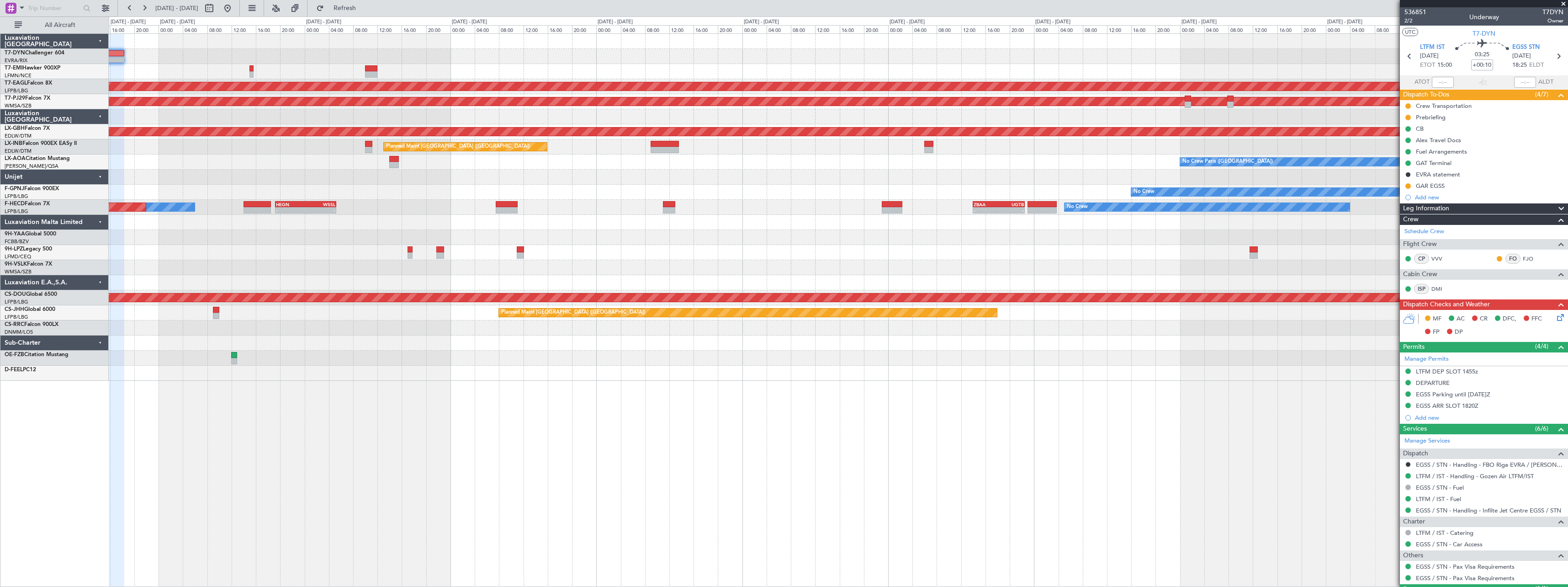
click at [278, 54] on div "No Crew Planned Maint [GEOGRAPHIC_DATA] (Al Maktoum Intl) Planned Maint [GEOGRA…" at bounding box center [838, 208] width 1459 height 347
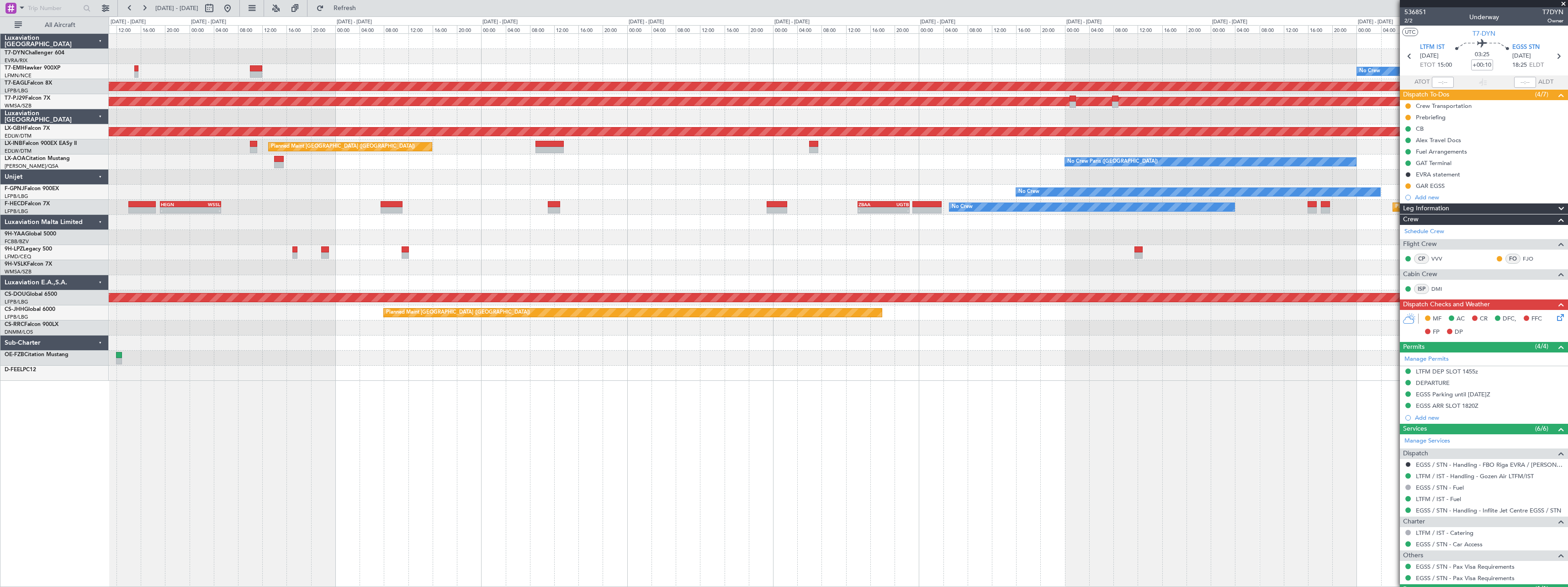
click at [413, 53] on div at bounding box center [838, 56] width 1459 height 15
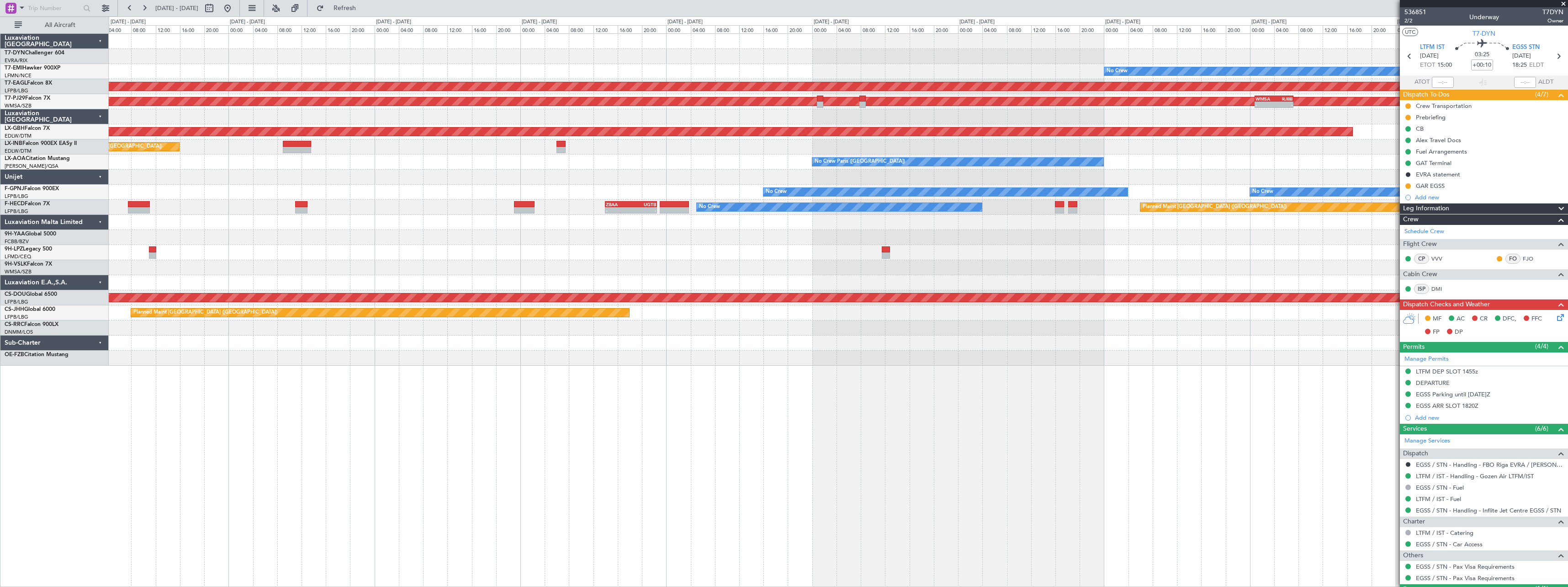
click at [297, 54] on div "No Crew Planned Maint [GEOGRAPHIC_DATA] (Al Maktoum Intl) Planned Maint [GEOGRA…" at bounding box center [838, 200] width 1459 height 332
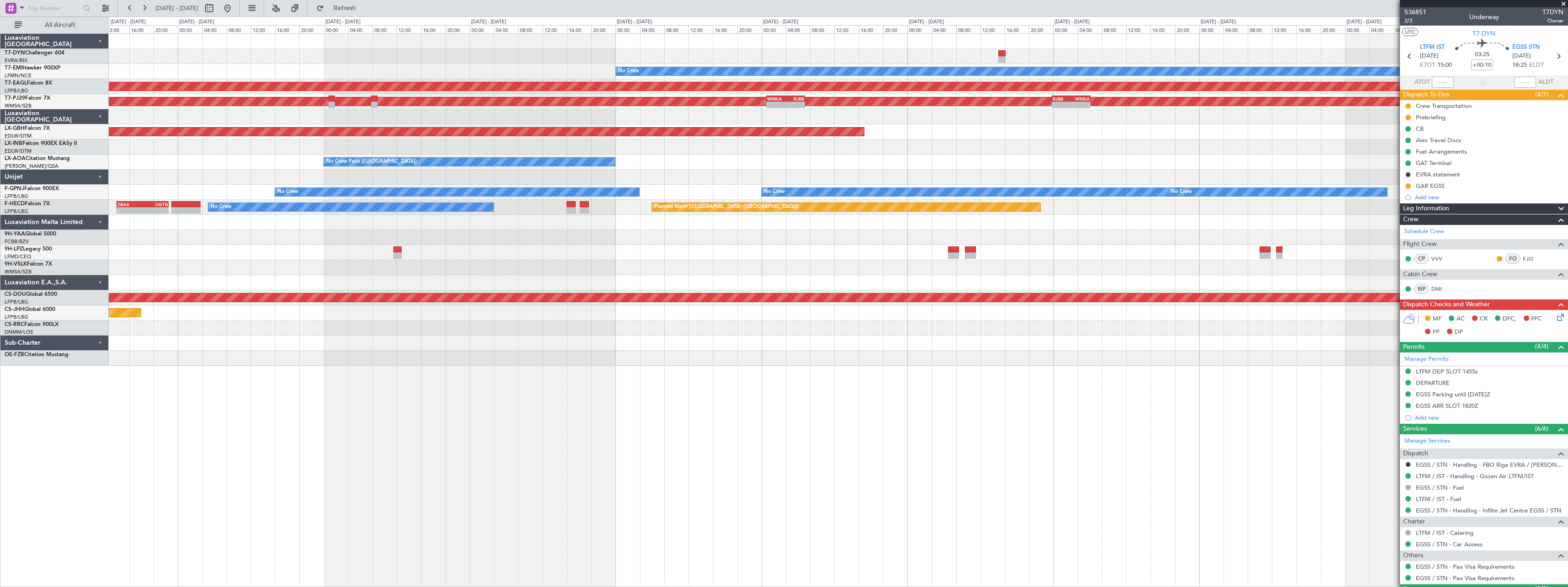
click at [416, 54] on div "No Crew Planned Maint [GEOGRAPHIC_DATA] (Al Maktoum Intl) Planned Maint [GEOGRA…" at bounding box center [838, 200] width 1459 height 332
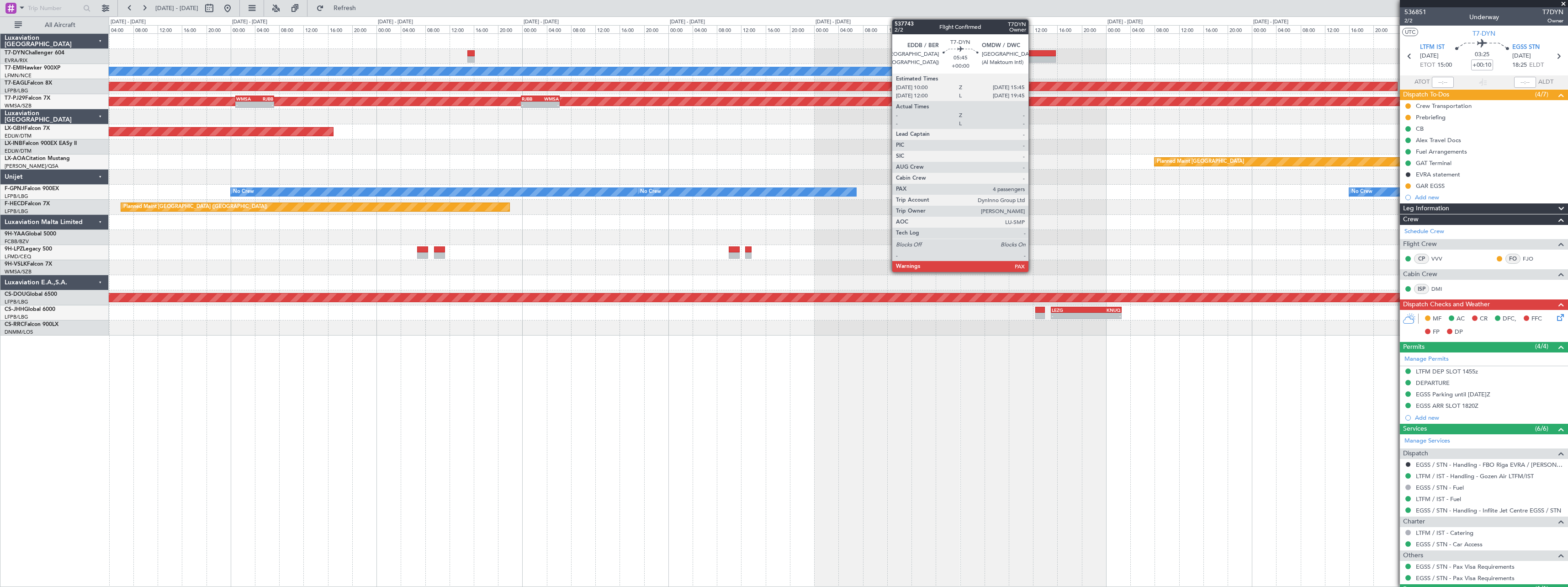
click at [1032, 52] on div at bounding box center [1038, 54] width 35 height 7
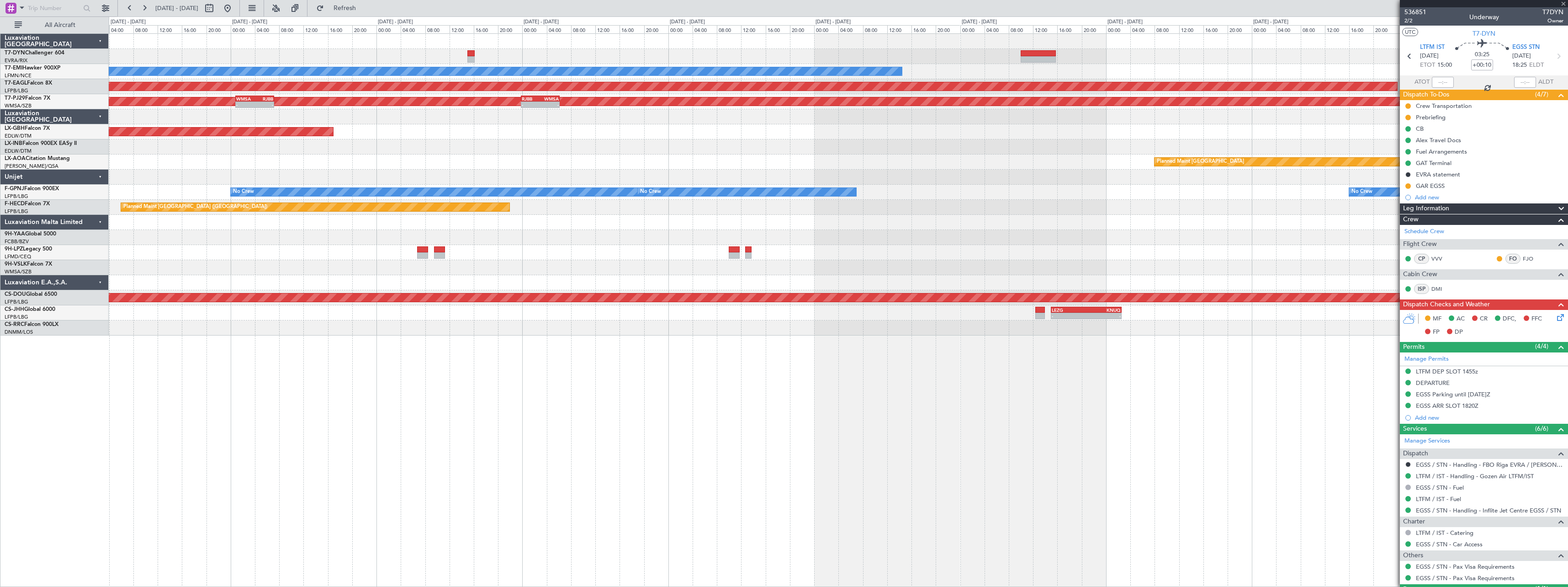
type input "5"
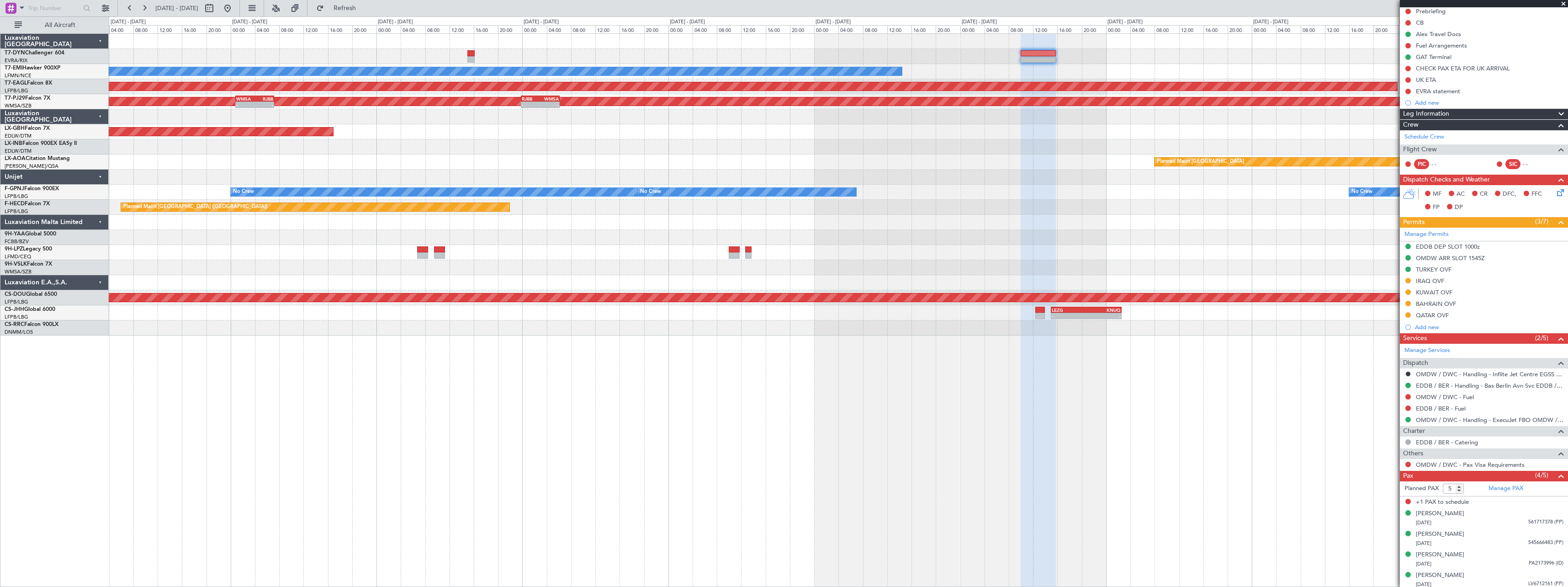
scroll to position [97, 0]
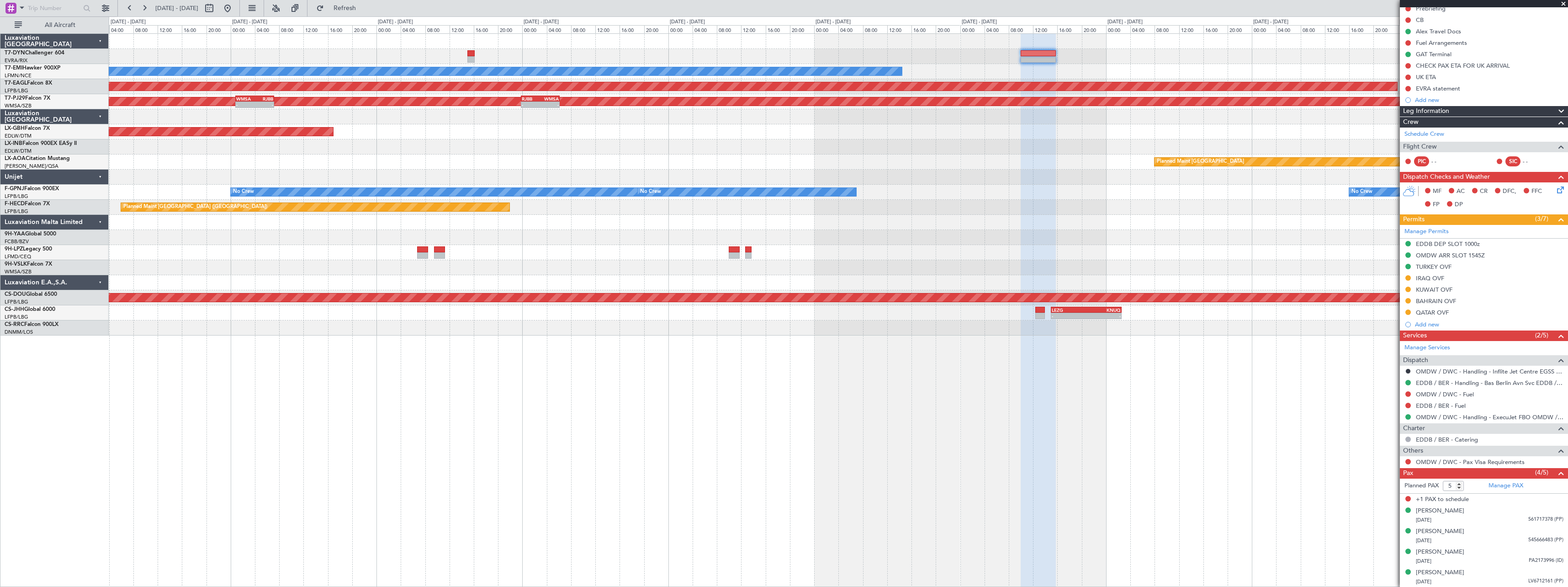
click at [947, 143] on div "No Crew Planned Maint [GEOGRAPHIC_DATA] (Al Maktoum Intl) Planned Maint [GEOGRA…" at bounding box center [838, 185] width 1459 height 301
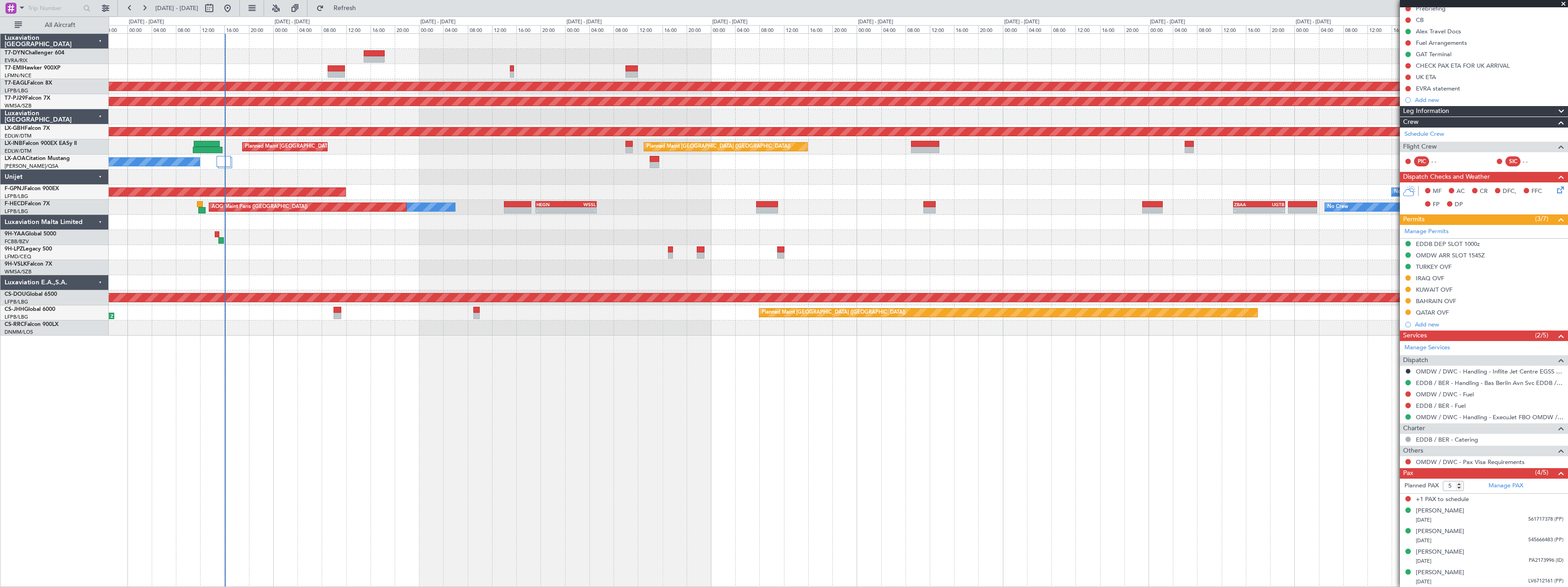
click at [840, 146] on div "No Crew Planned Maint [GEOGRAPHIC_DATA] (Al Maktoum Intl) Planned Maint [GEOGRA…" at bounding box center [838, 185] width 1459 height 301
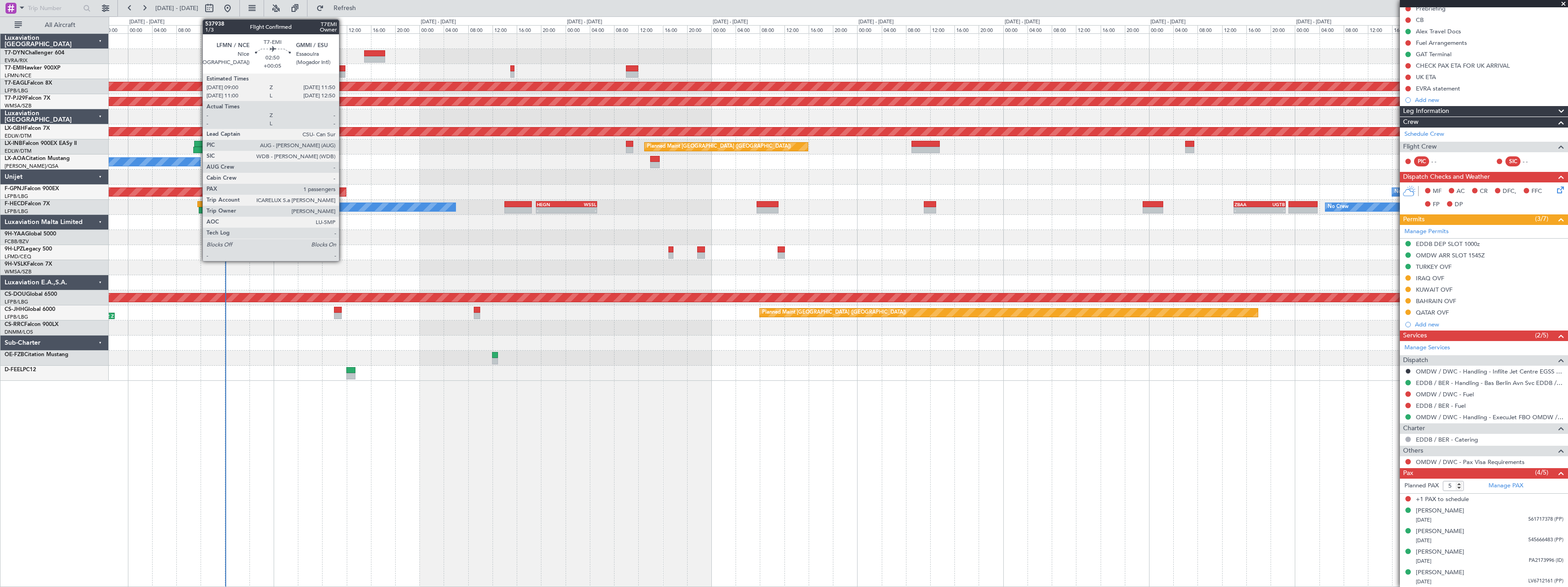
click at [343, 69] on div at bounding box center [337, 68] width 18 height 7
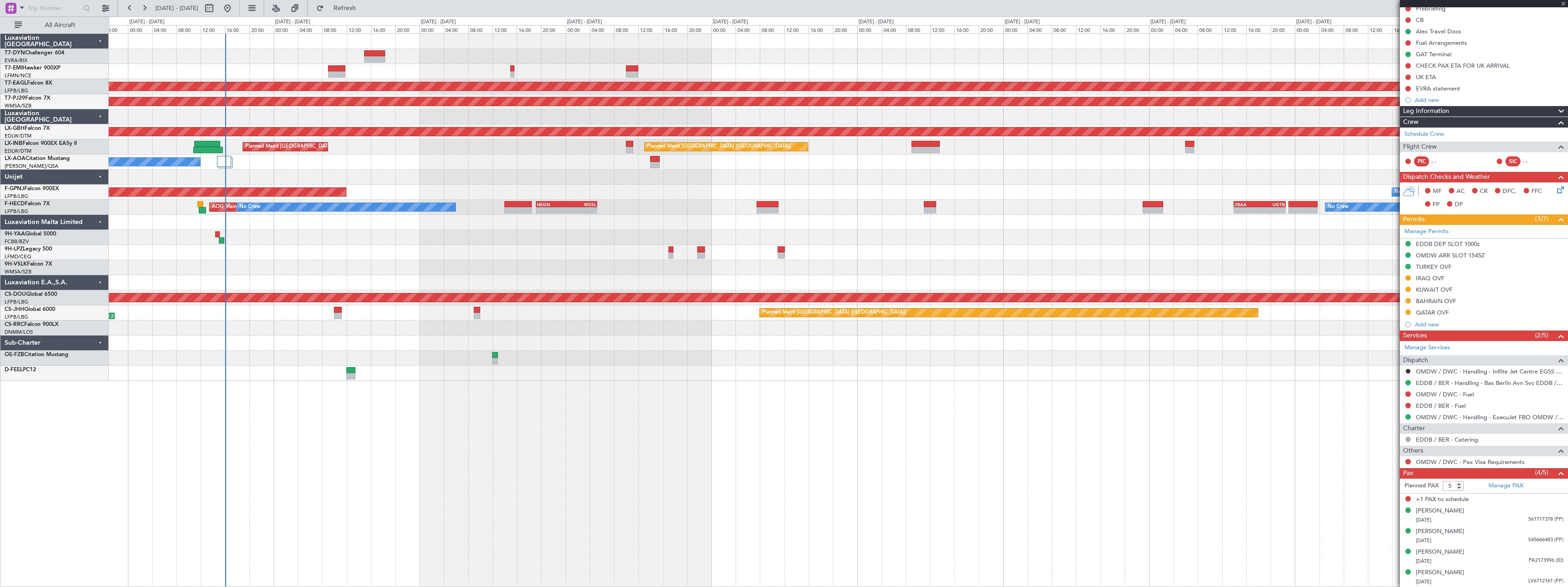
type input "+00:05"
type input "1"
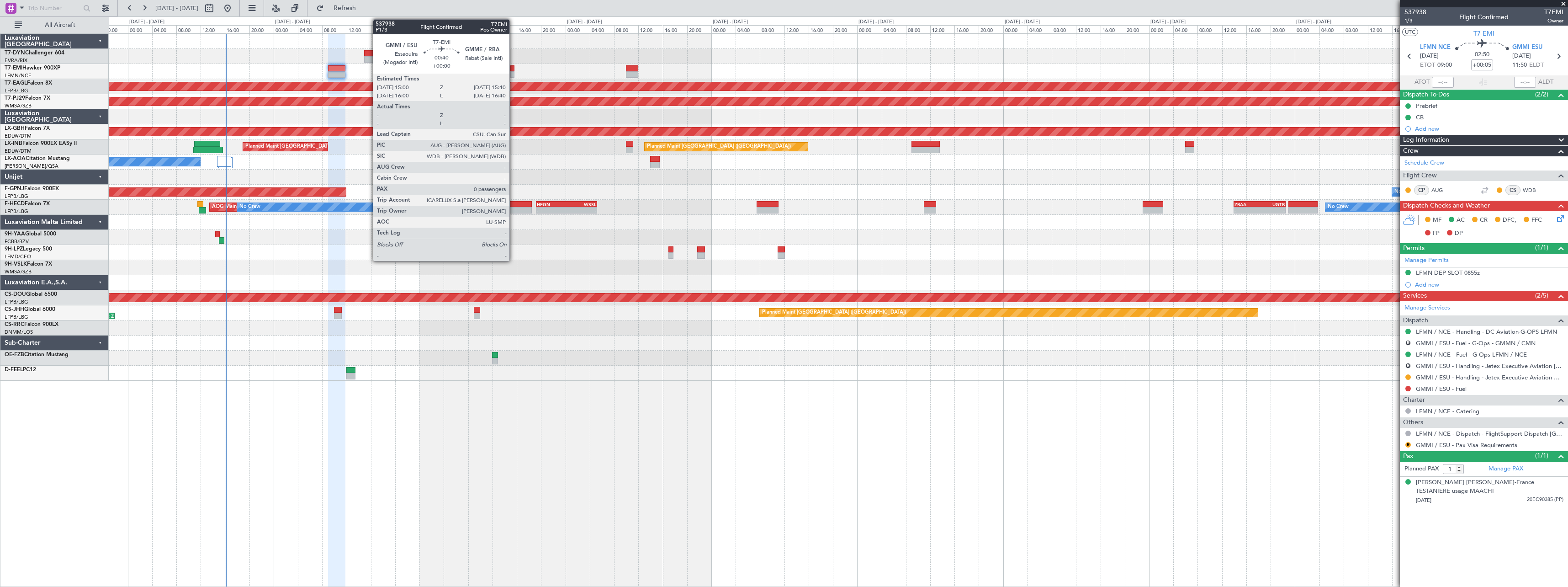
click at [514, 70] on div at bounding box center [512, 68] width 4 height 7
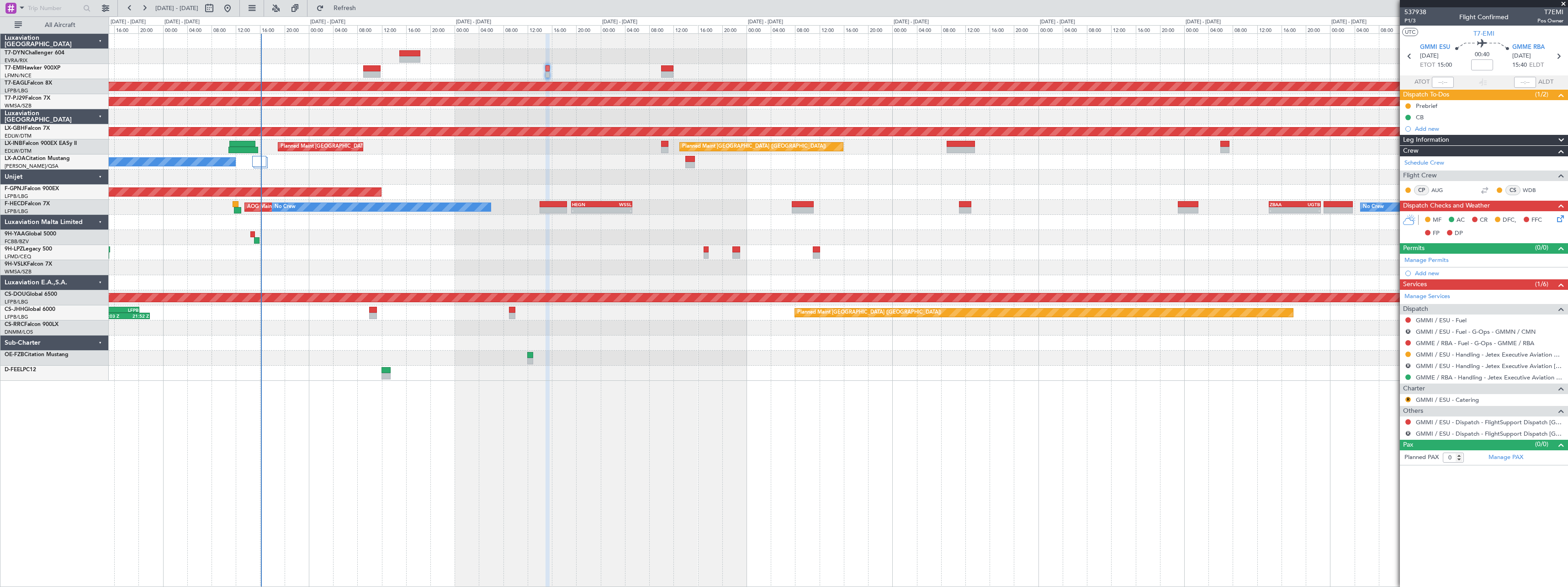
click at [380, 110] on div at bounding box center [838, 116] width 1459 height 15
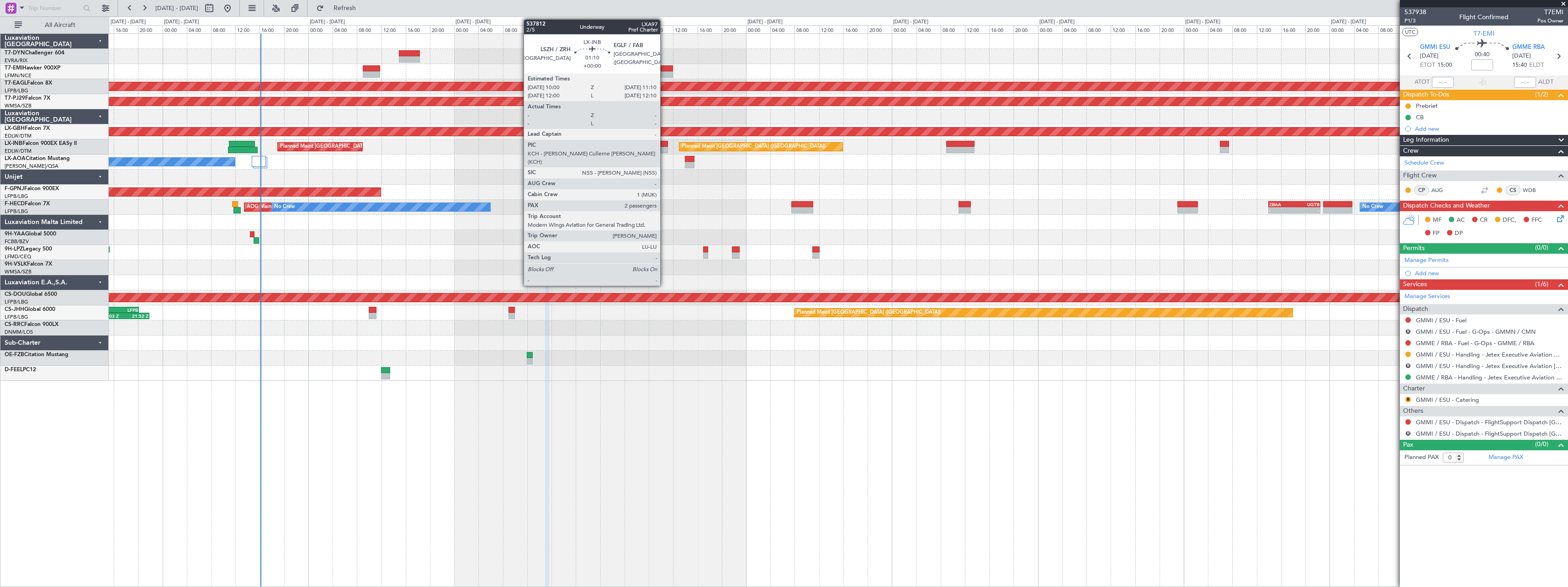
click at [664, 145] on div at bounding box center [664, 144] width 7 height 7
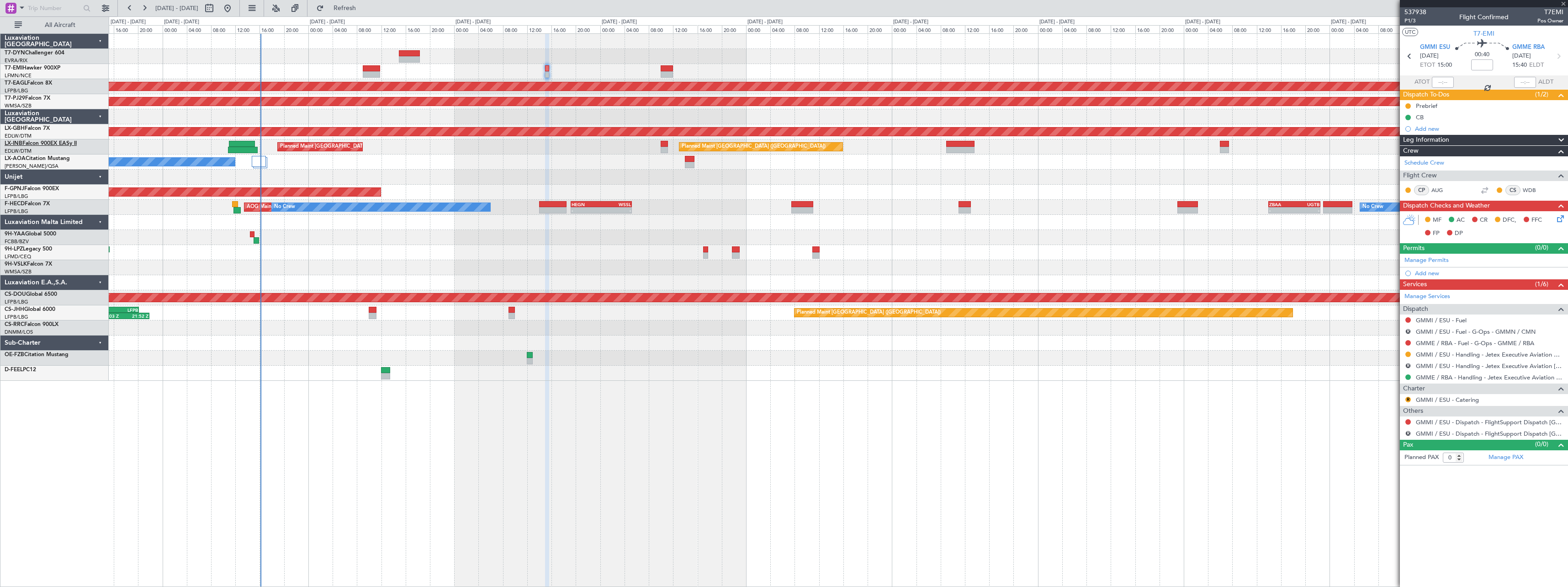
type input "2"
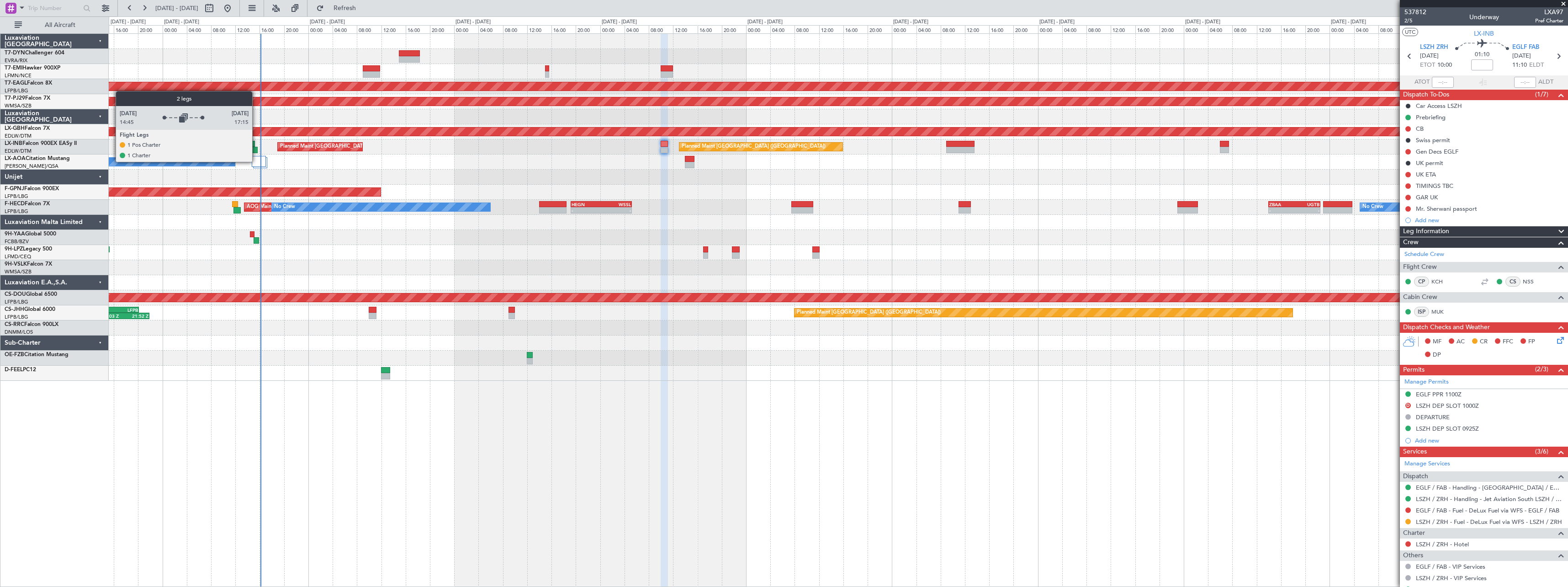
click at [256, 161] on div at bounding box center [259, 161] width 14 height 11
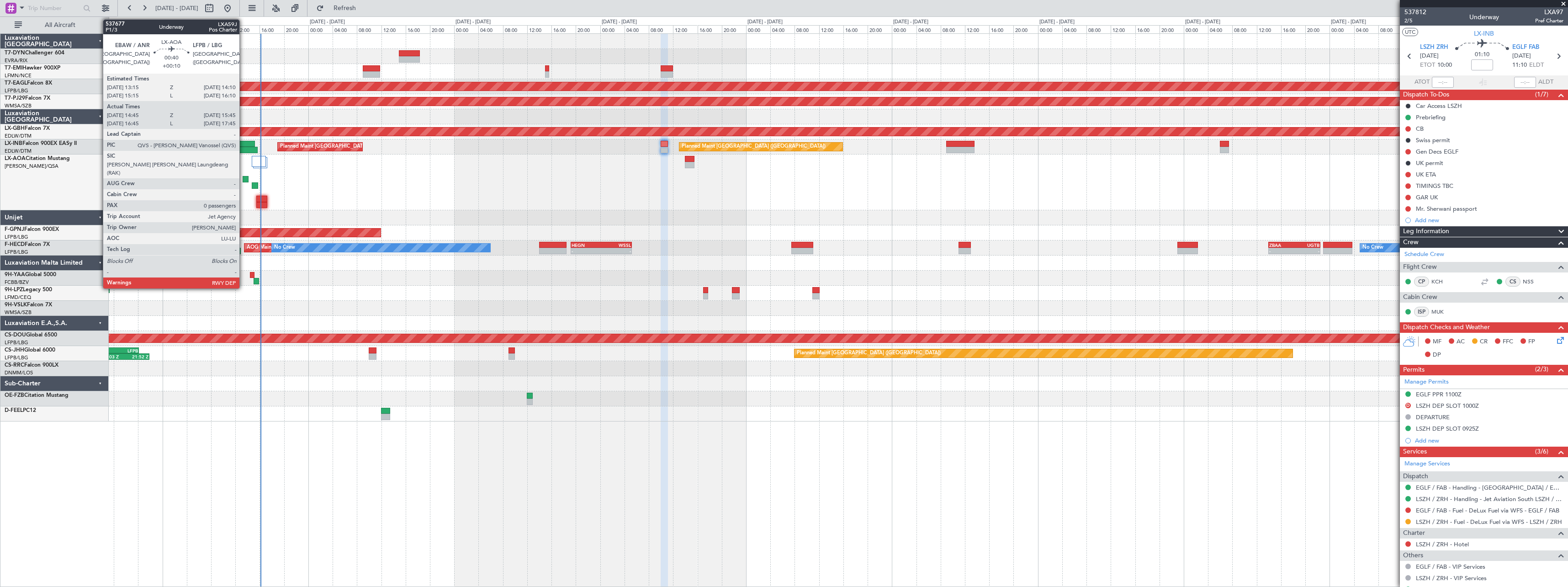
click at [243, 177] on div at bounding box center [246, 179] width 6 height 7
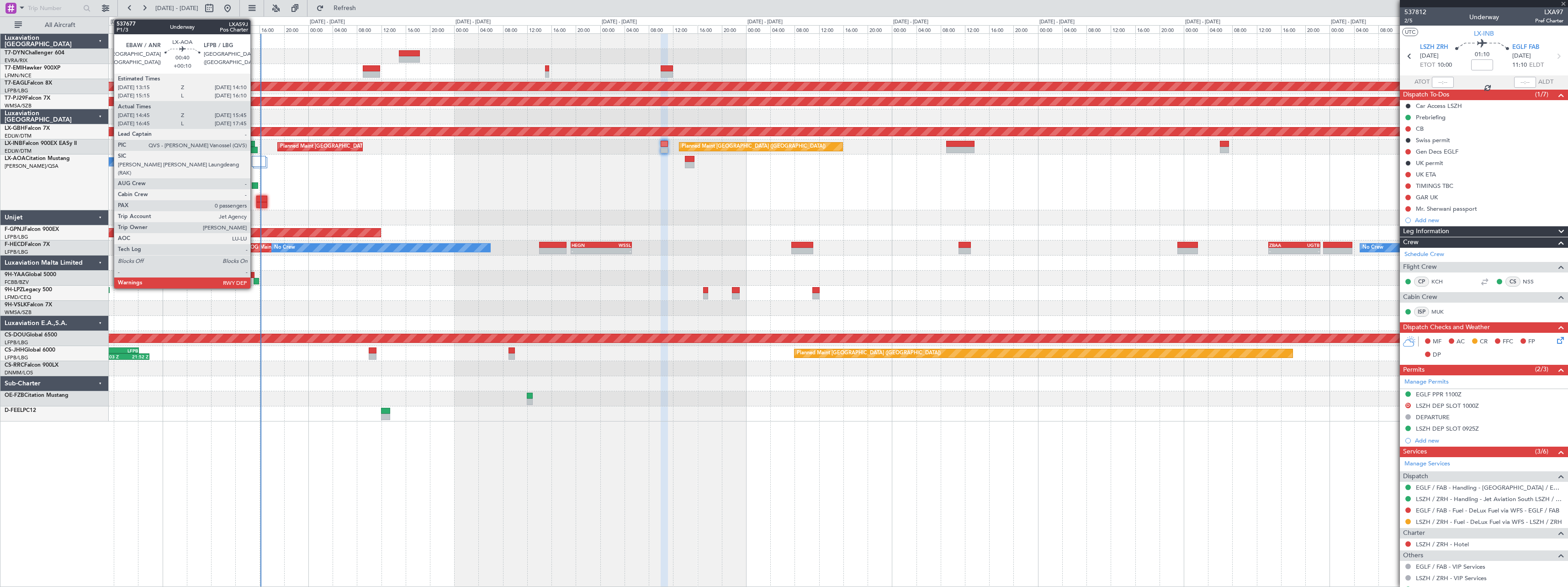
type input "+00:10"
type input "14:55"
type input "15:40"
type input "0"
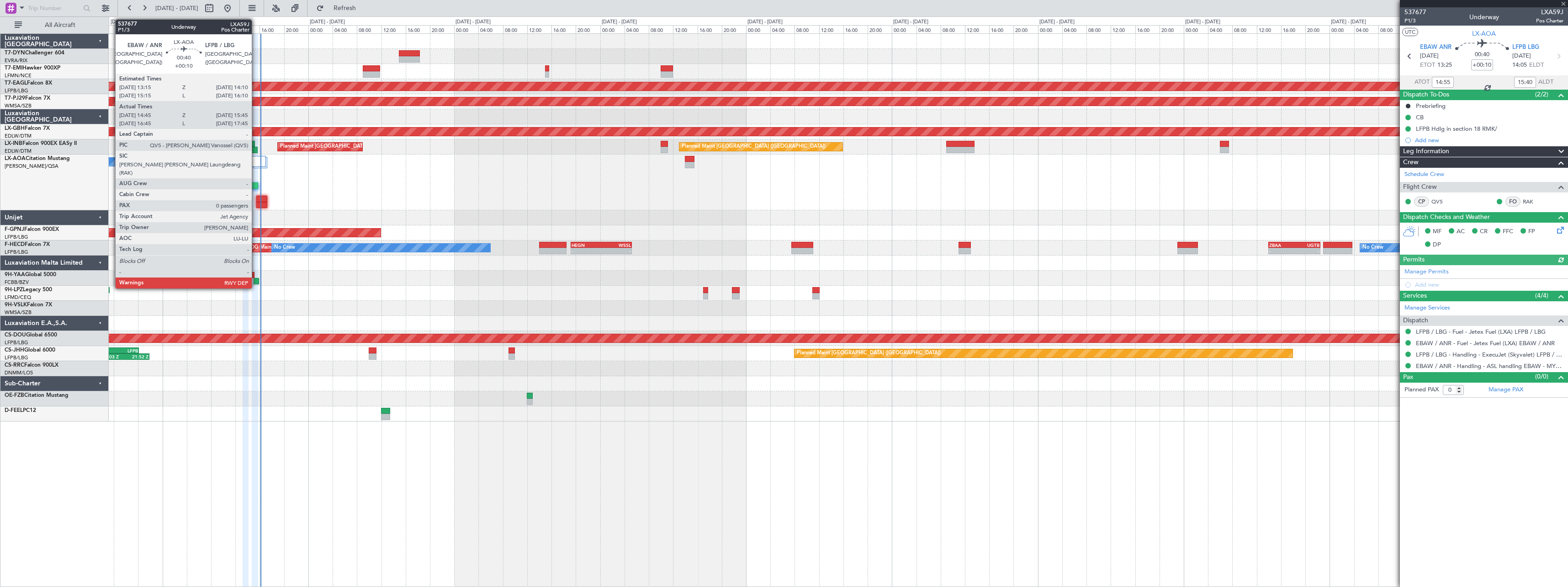
click at [256, 185] on div at bounding box center [255, 185] width 7 height 7
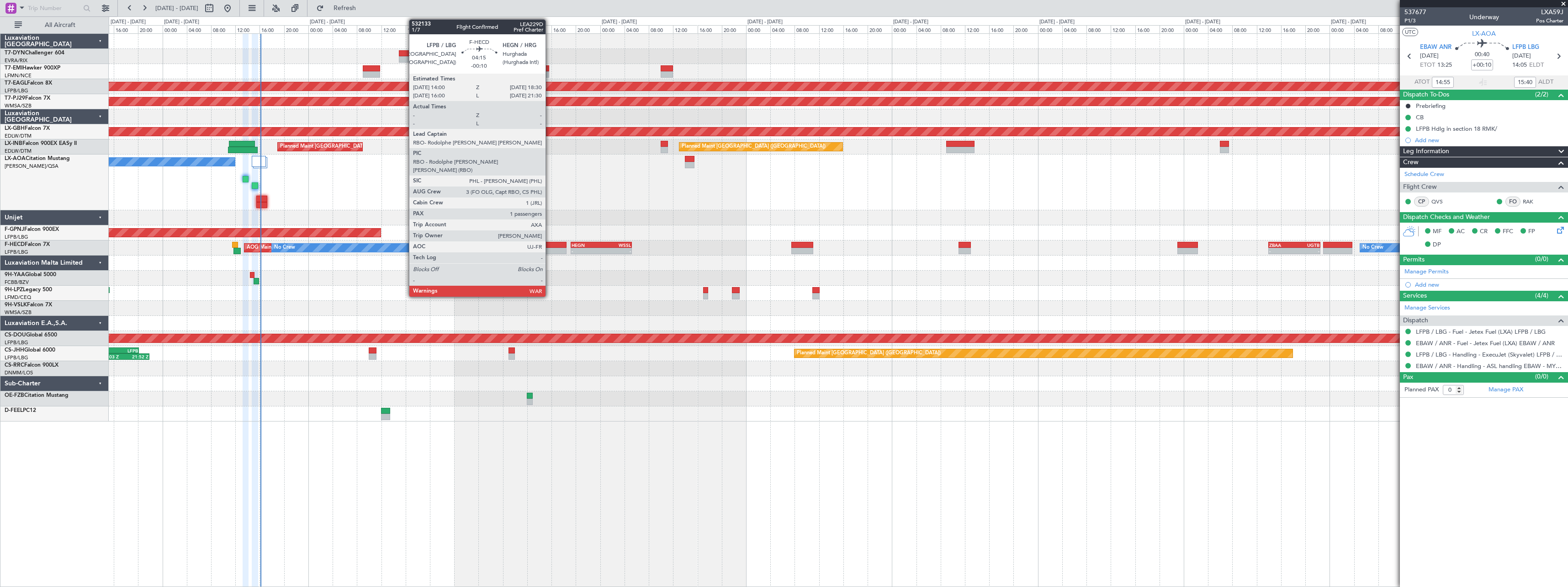
click at [550, 244] on div at bounding box center [553, 245] width 27 height 7
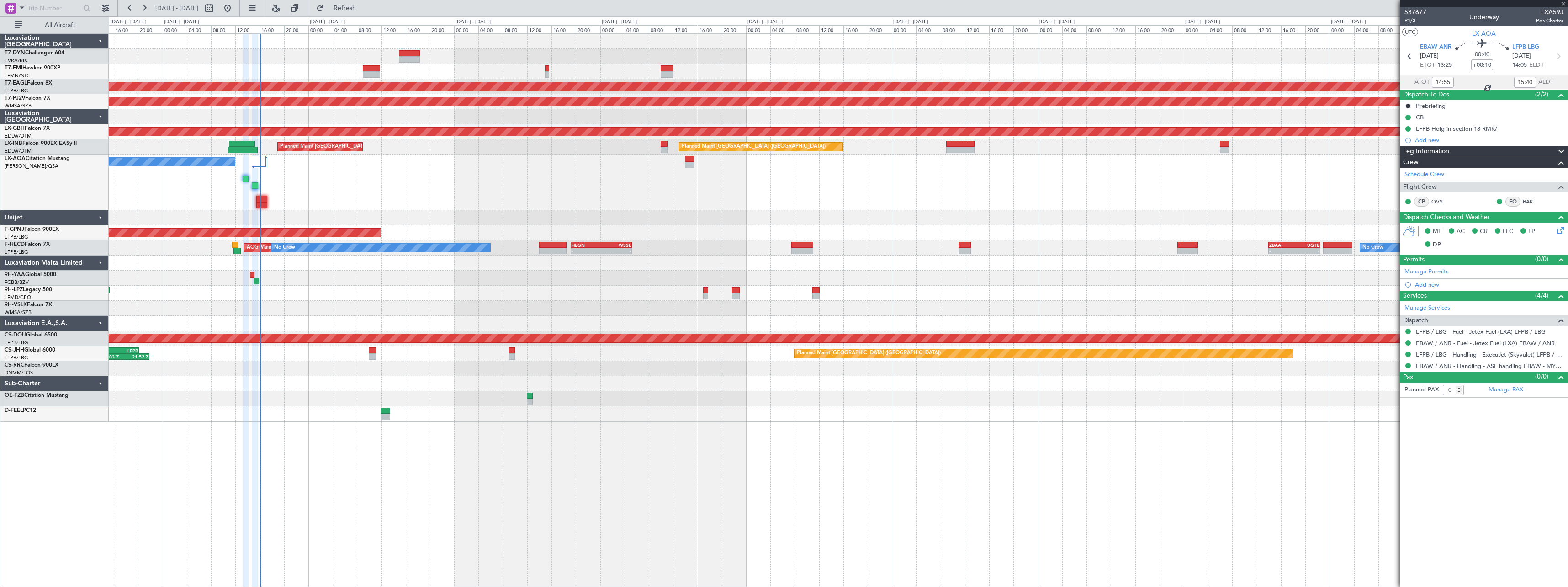
type input "-00:10"
type input "1"
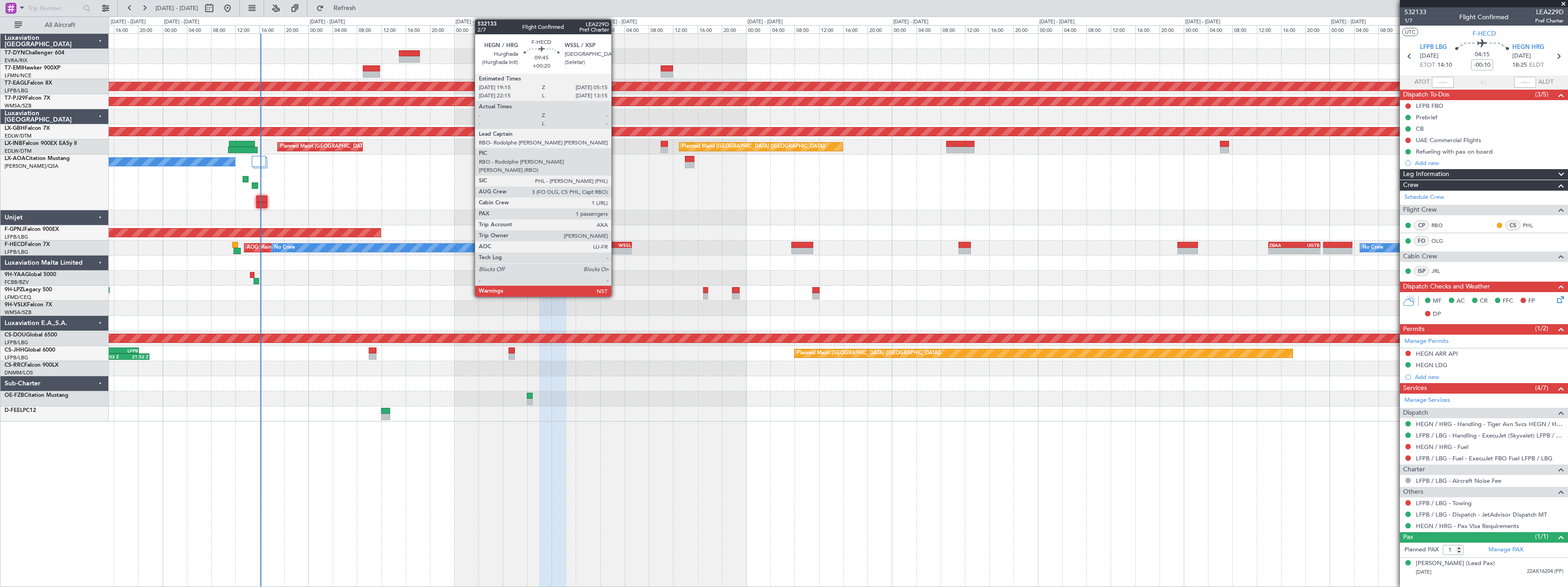
click at [615, 245] on div "WSSL" at bounding box center [616, 245] width 30 height 5
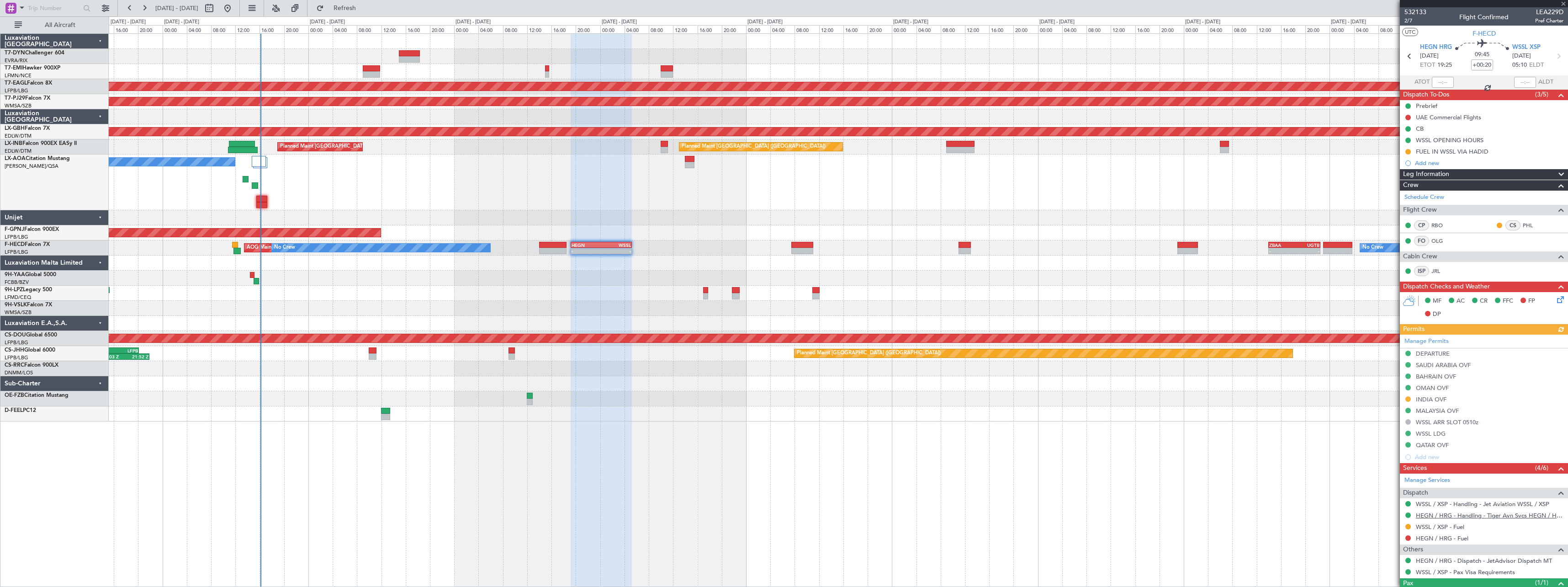
scroll to position [37, 0]
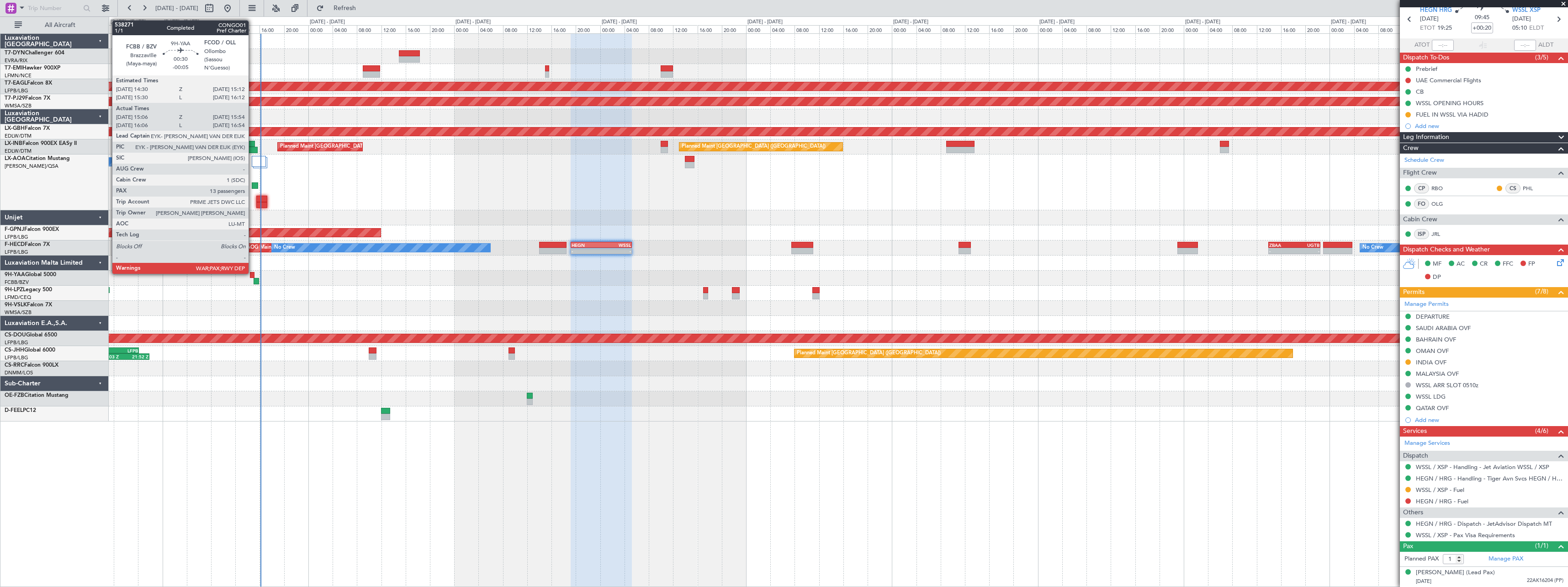
click at [253, 273] on div at bounding box center [253, 275] width 5 height 7
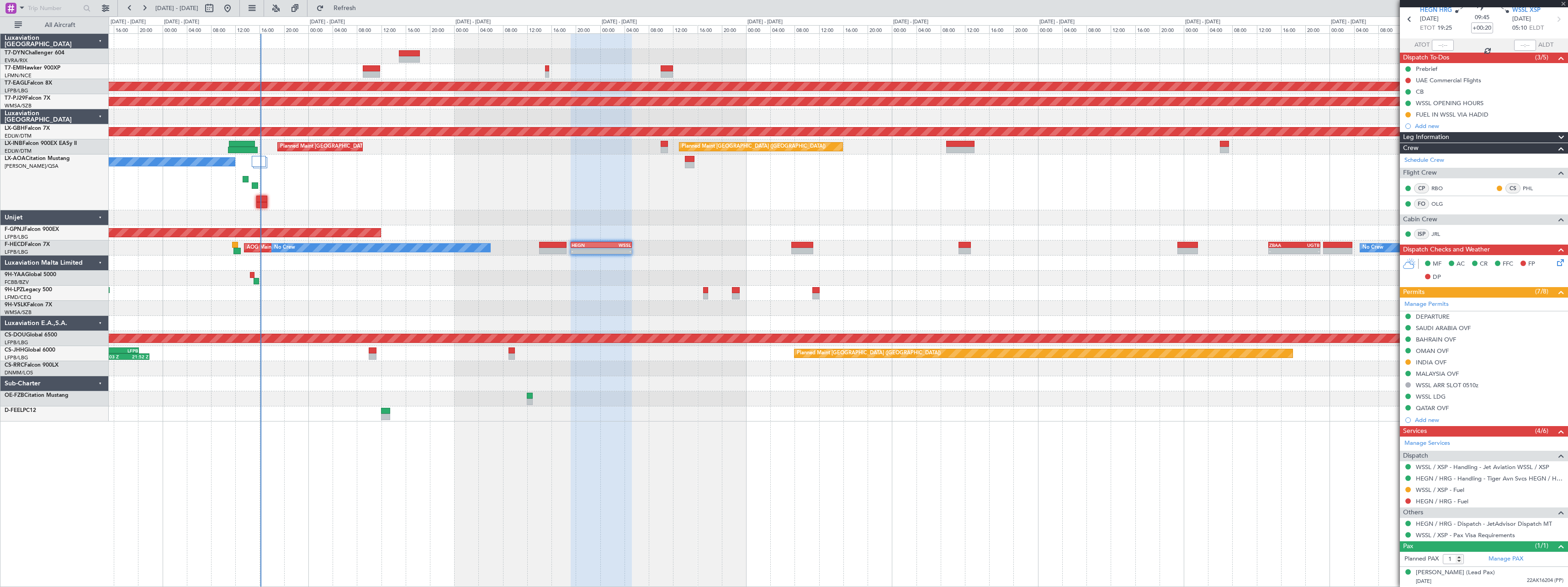
click at [257, 282] on div at bounding box center [256, 281] width 5 height 7
type input "-00:05"
type input "15:16"
type input "15:52"
type input "13"
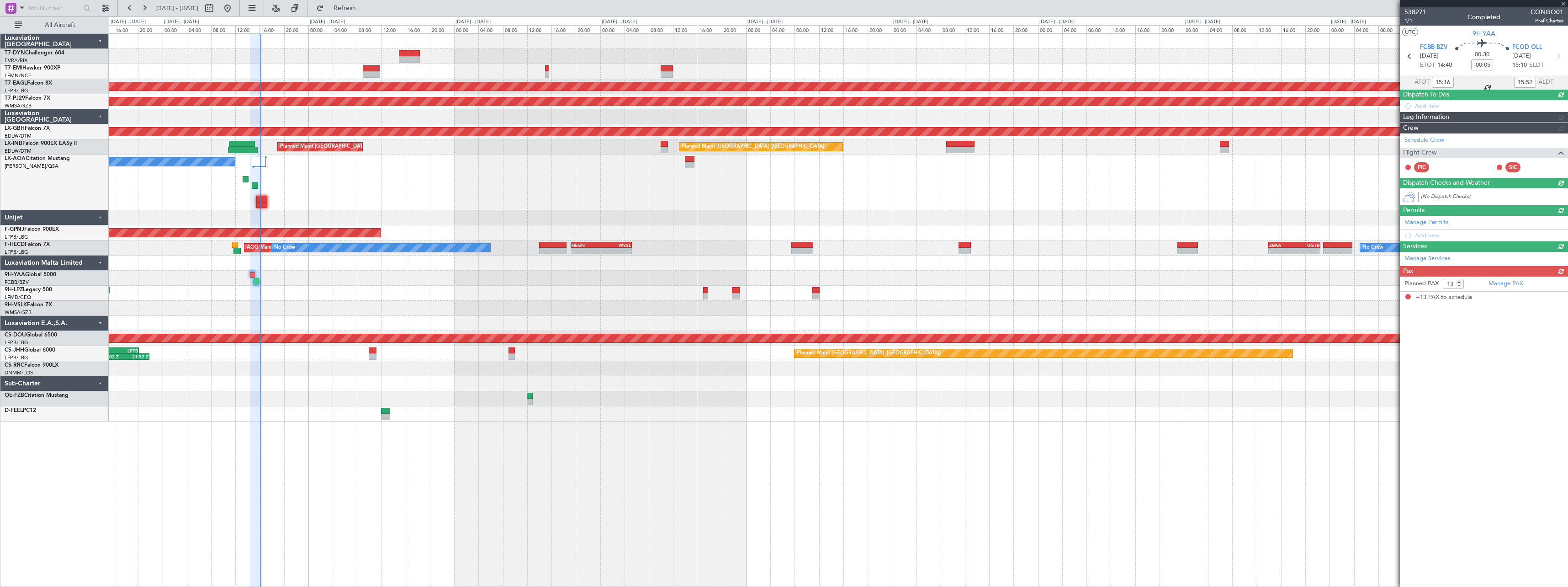
scroll to position [0, 0]
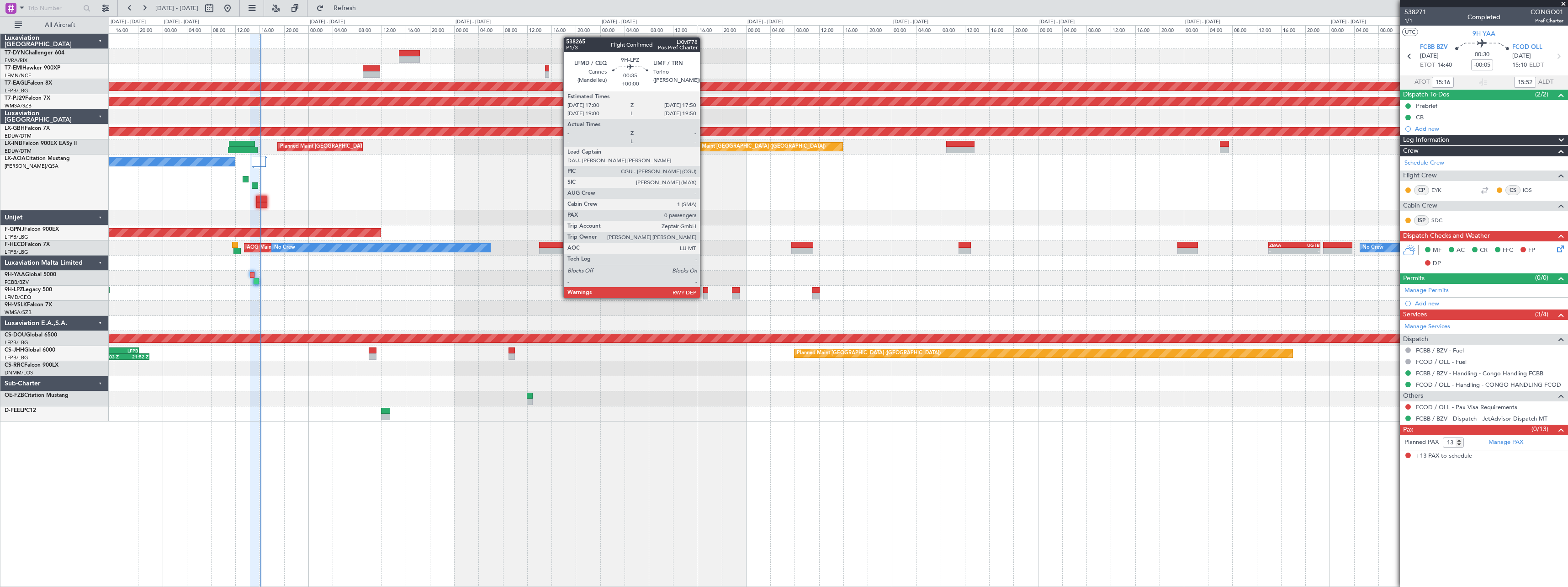
click at [704, 289] on div at bounding box center [705, 290] width 5 height 7
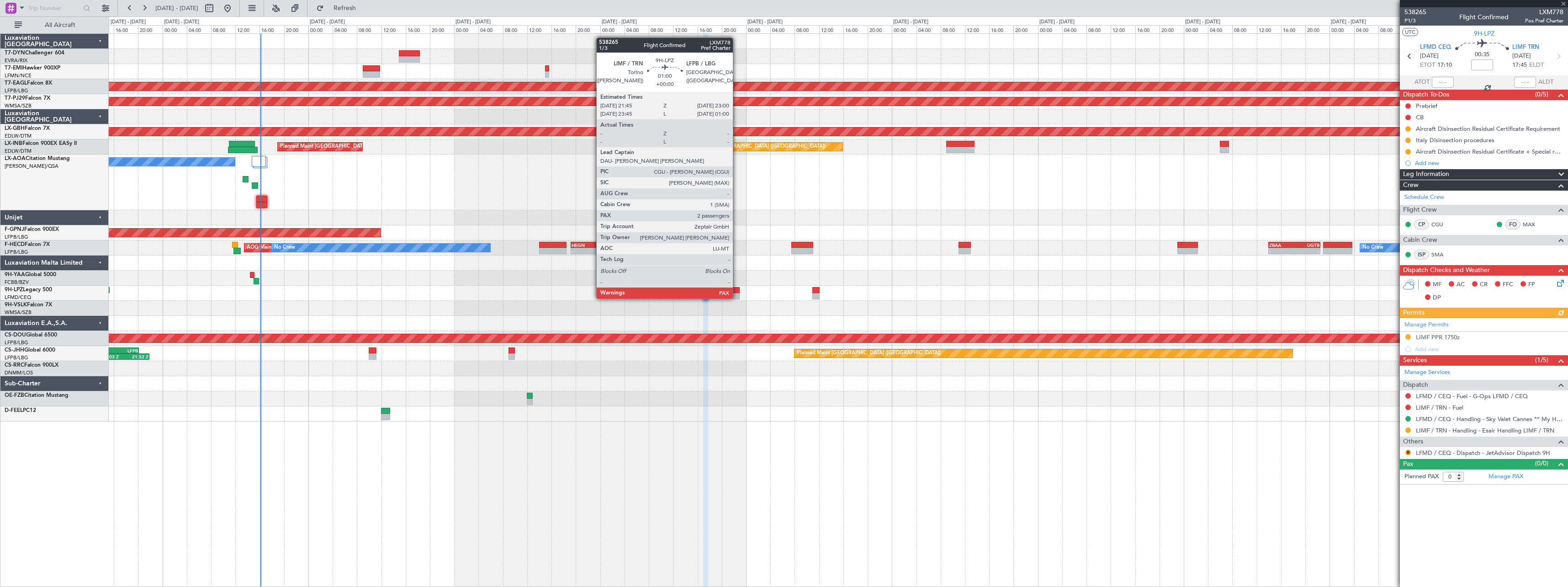
click at [737, 289] on div at bounding box center [735, 290] width 8 height 7
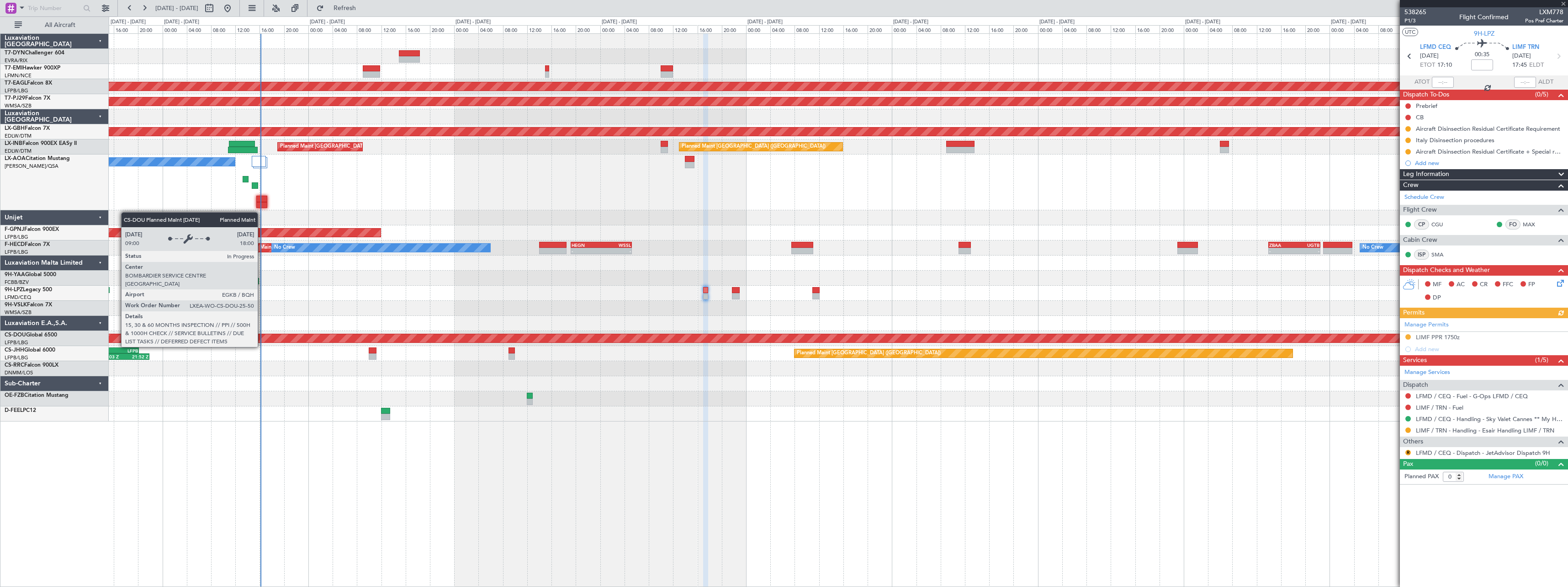
type input "2"
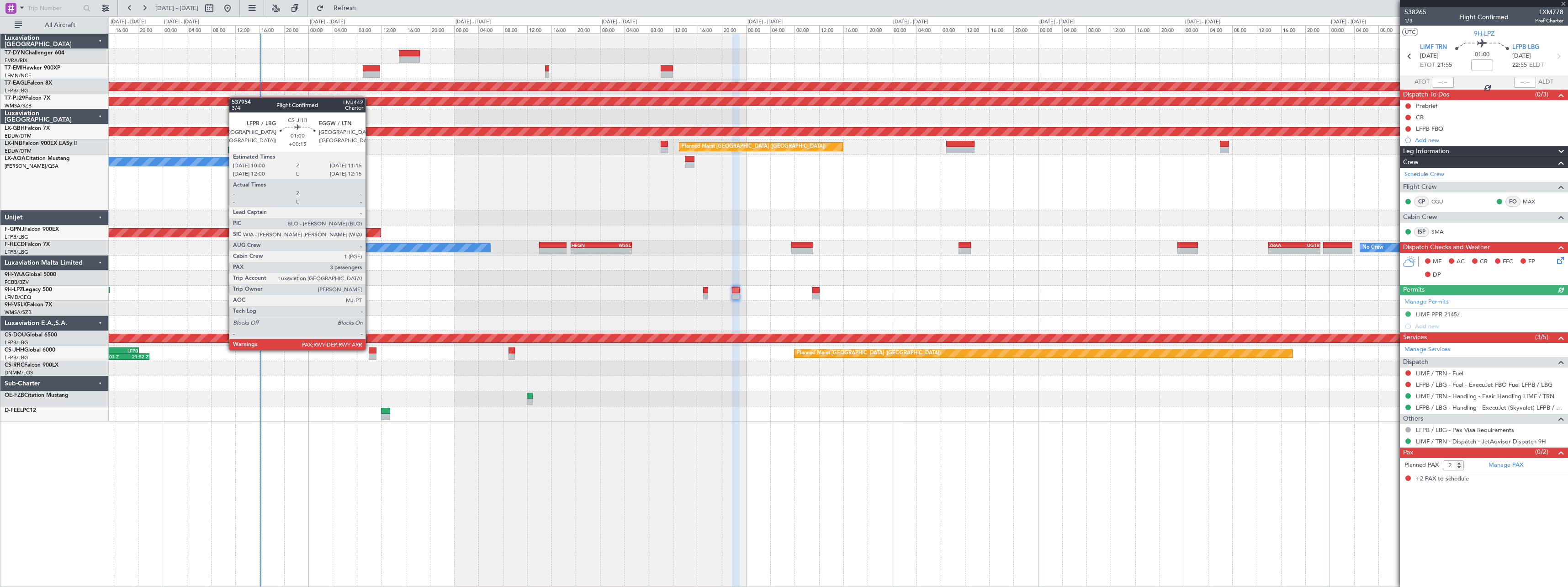
click at [369, 349] on div at bounding box center [373, 350] width 8 height 7
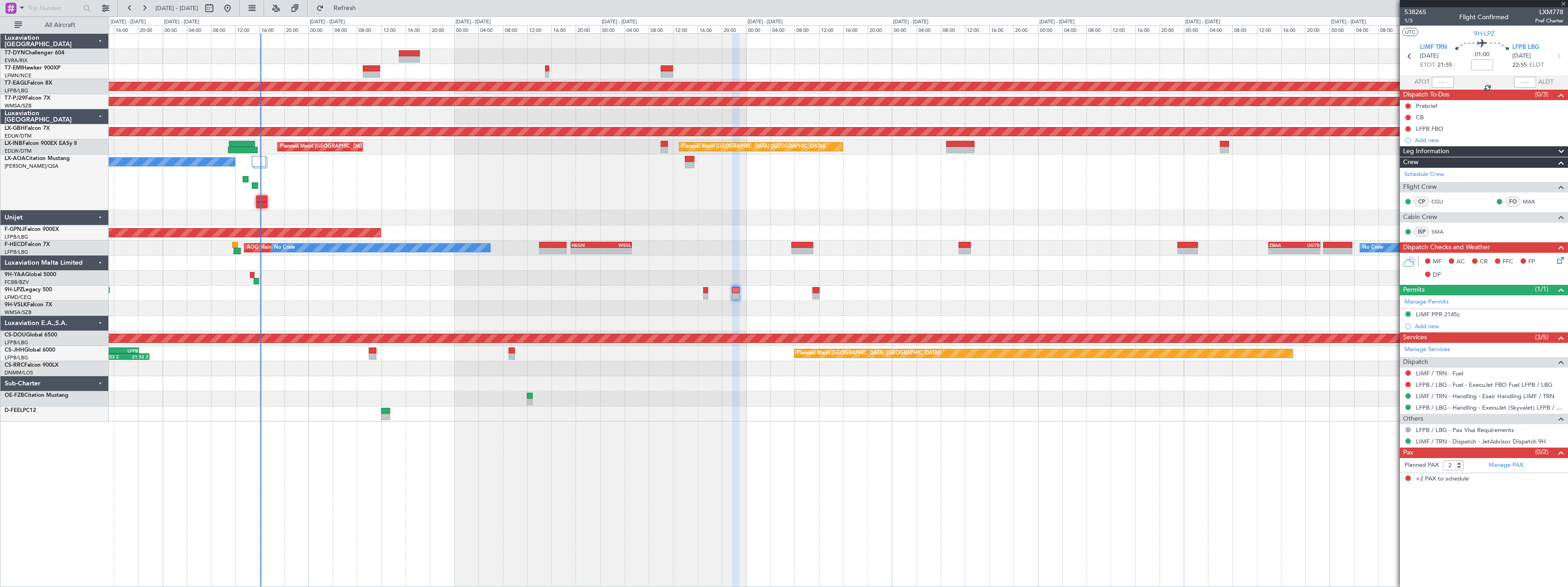
type input "+00:15"
type input "3"
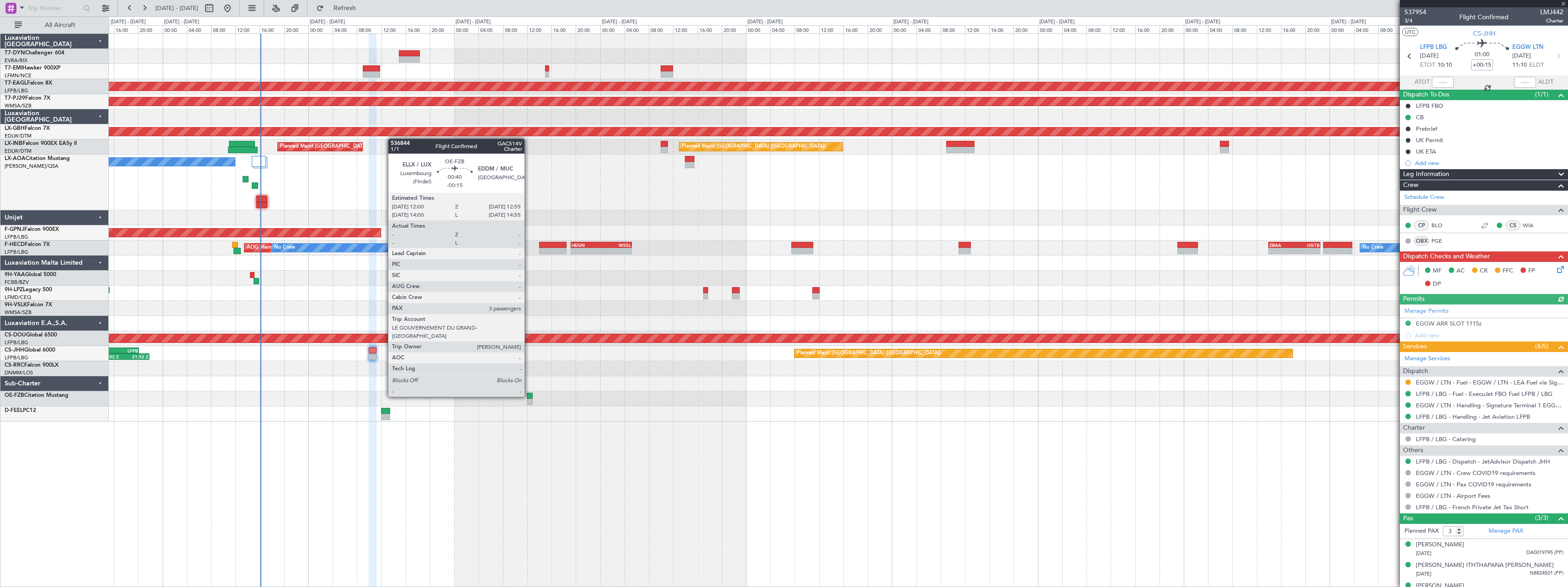
click at [528, 396] on div at bounding box center [530, 396] width 6 height 7
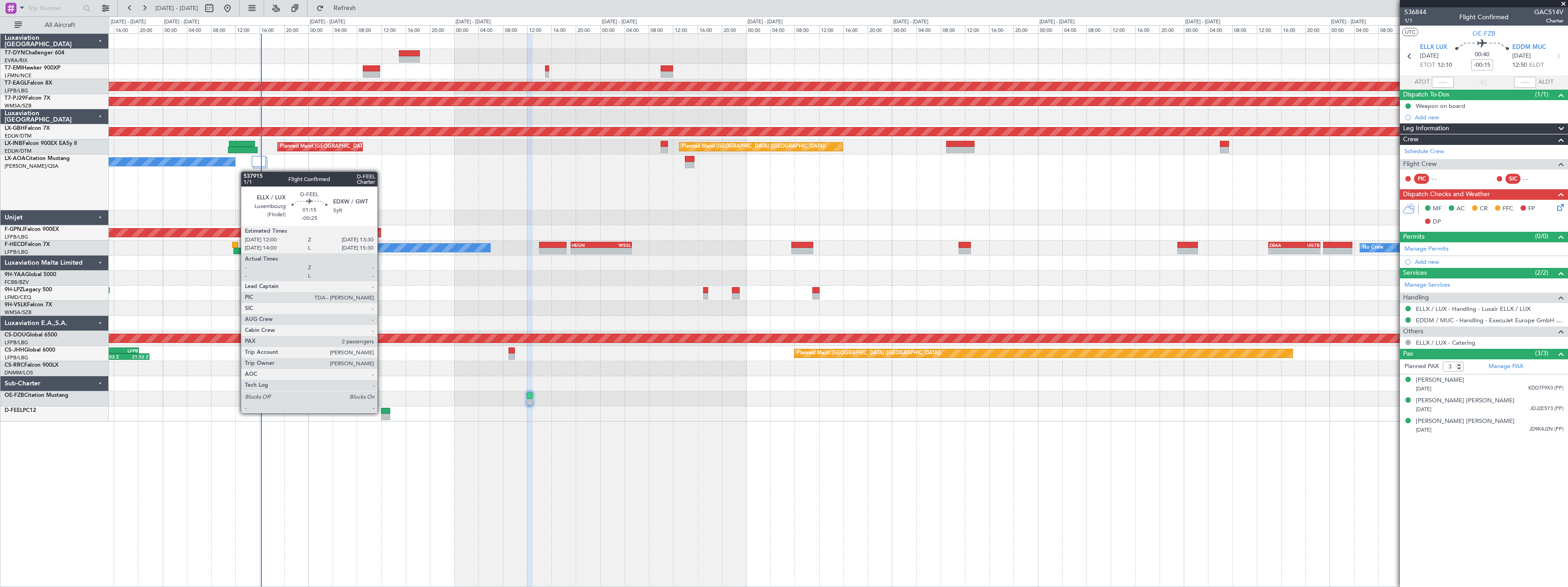
click at [382, 412] on div at bounding box center [385, 411] width 9 height 7
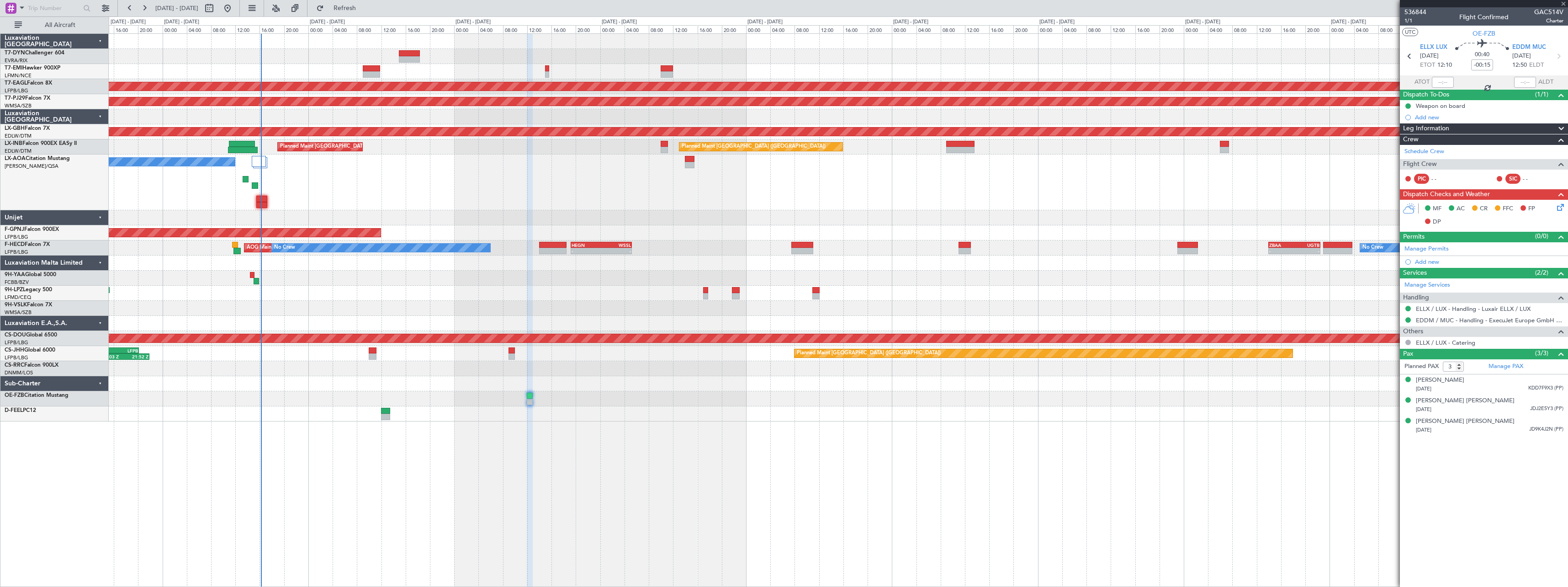
type input "-00:25"
type input "2"
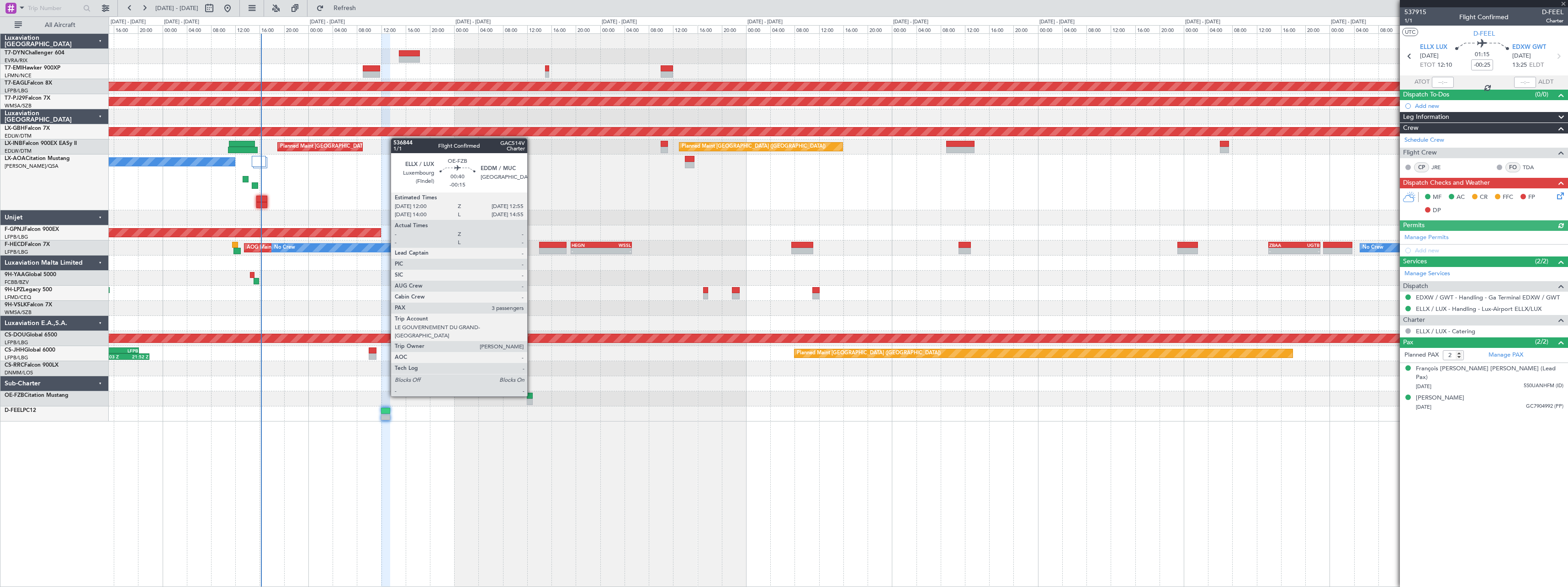
click at [531, 395] on div at bounding box center [530, 396] width 6 height 7
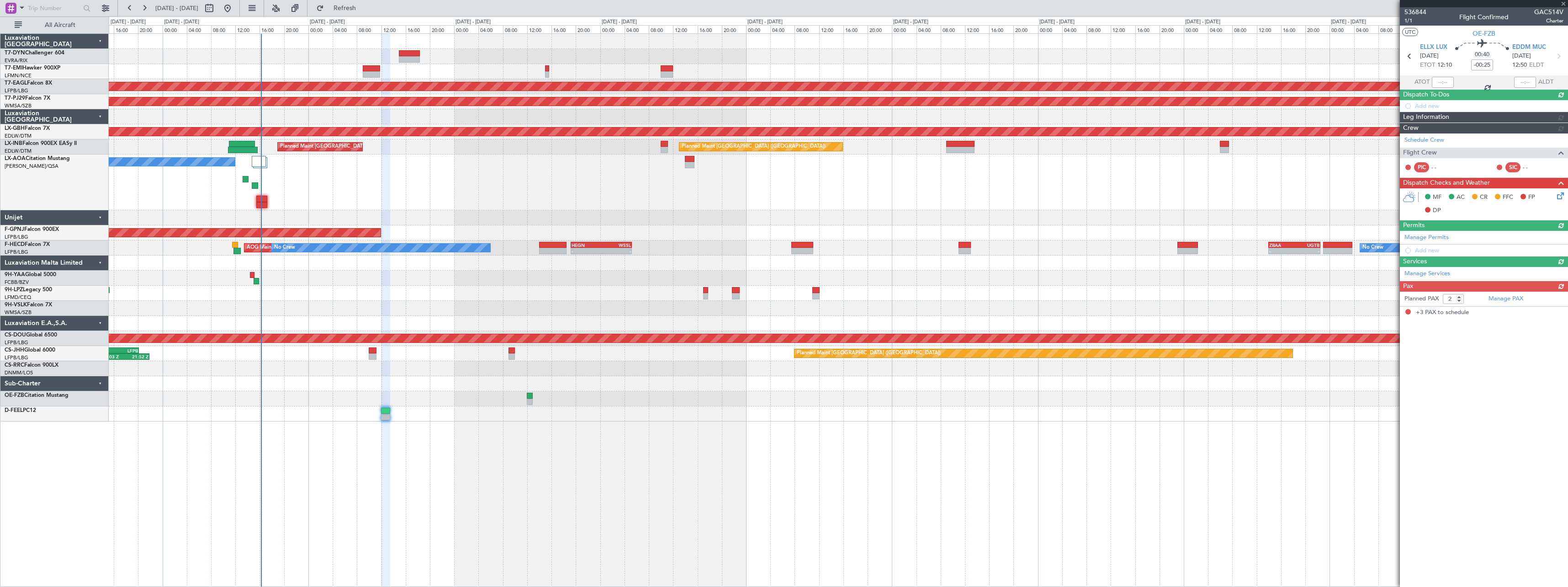
type input "-00:15"
type input "3"
